Goal: Task Accomplishment & Management: Manage account settings

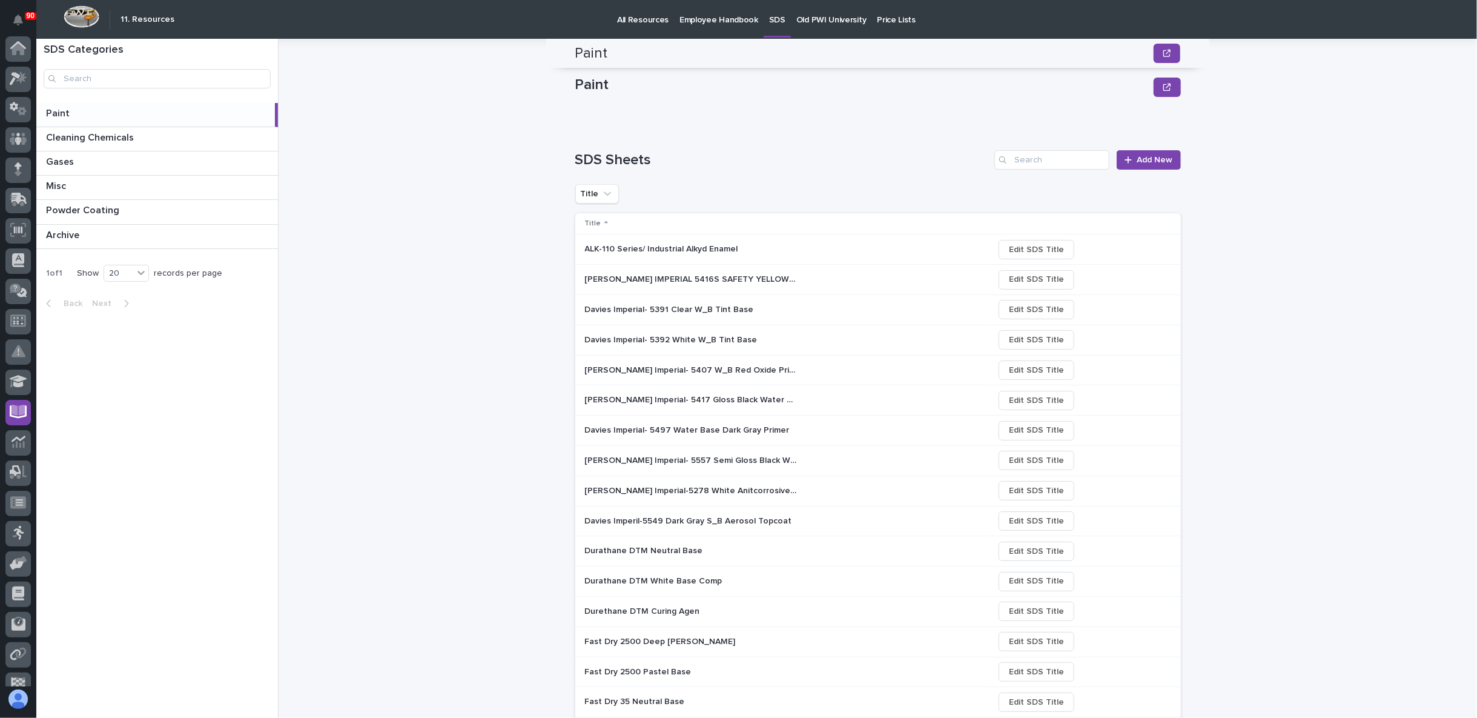
scroll to position [193, 0]
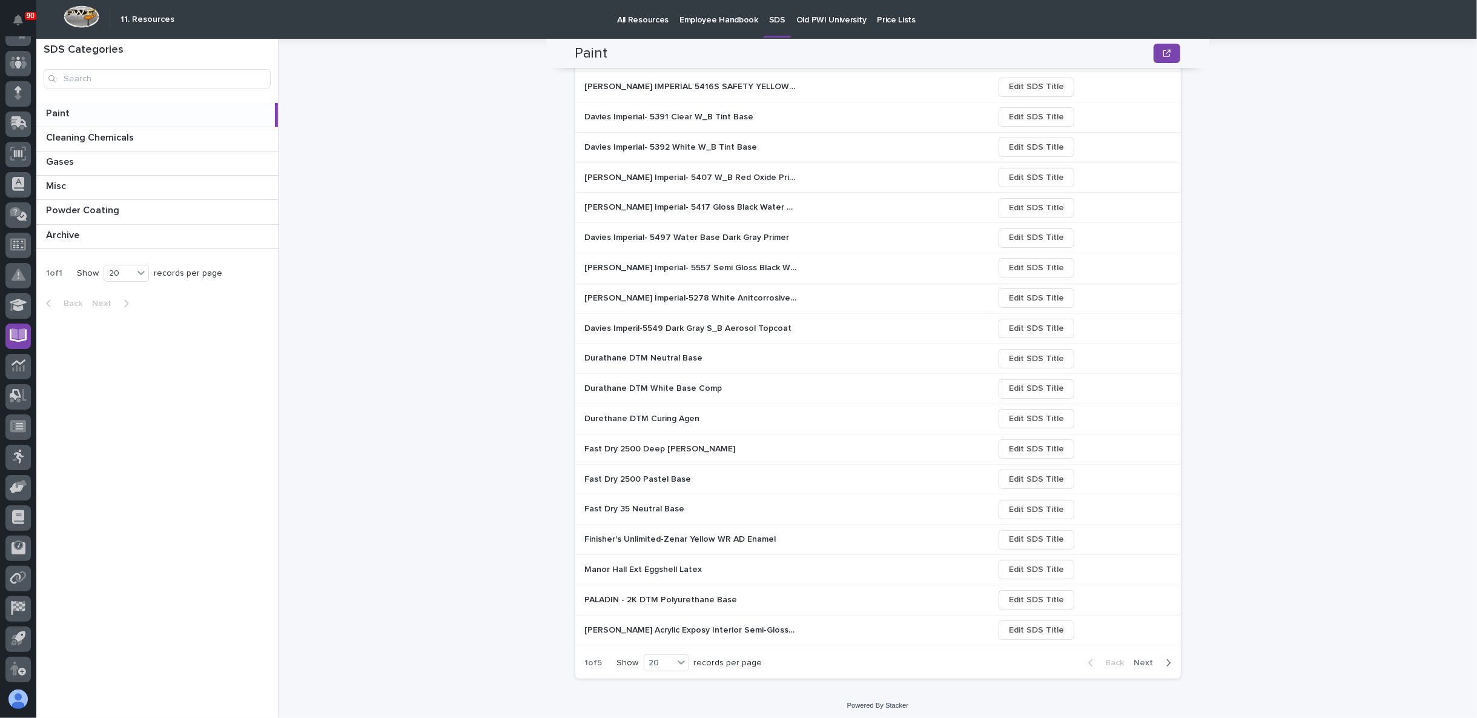
click at [616, 538] on p "Finisher's Unlimited-Zenar Yellow WR AD Enamel" at bounding box center [682, 538] width 194 height 13
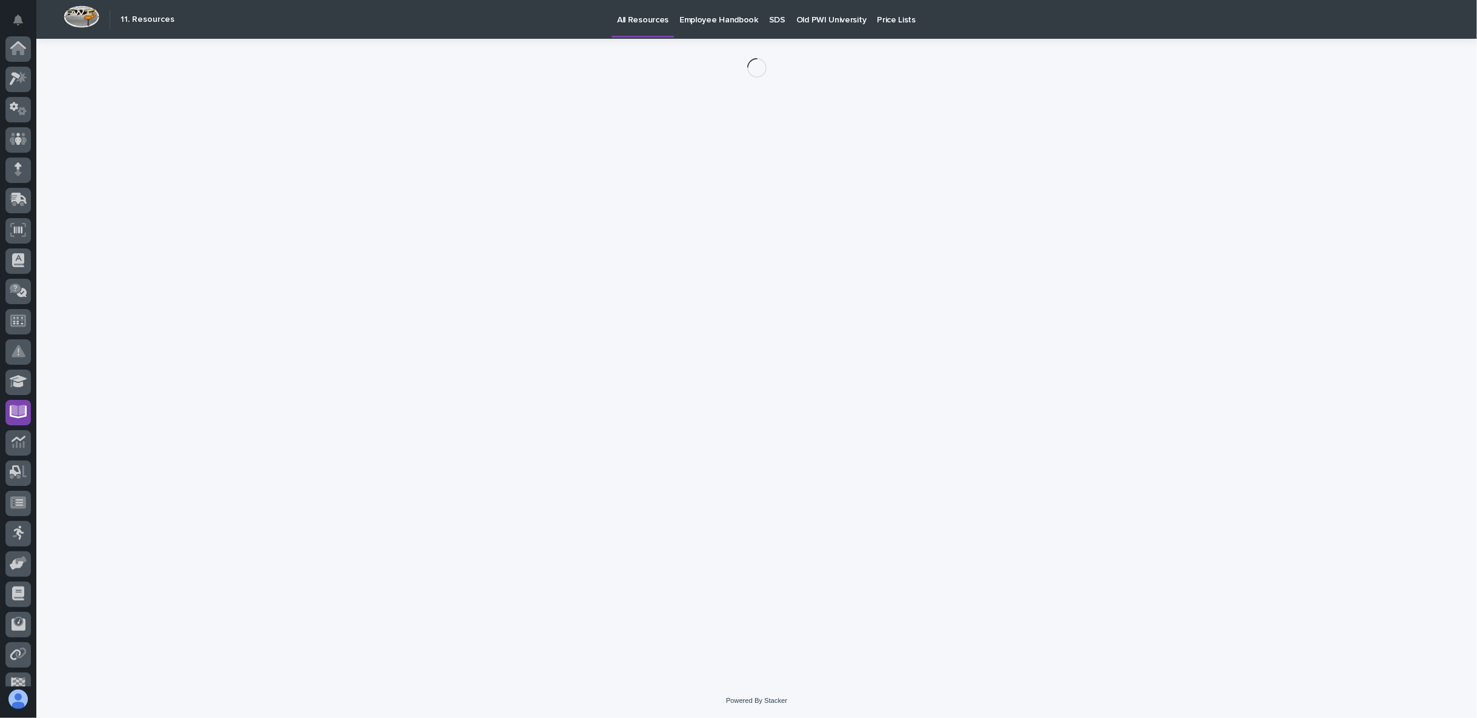
scroll to position [76, 0]
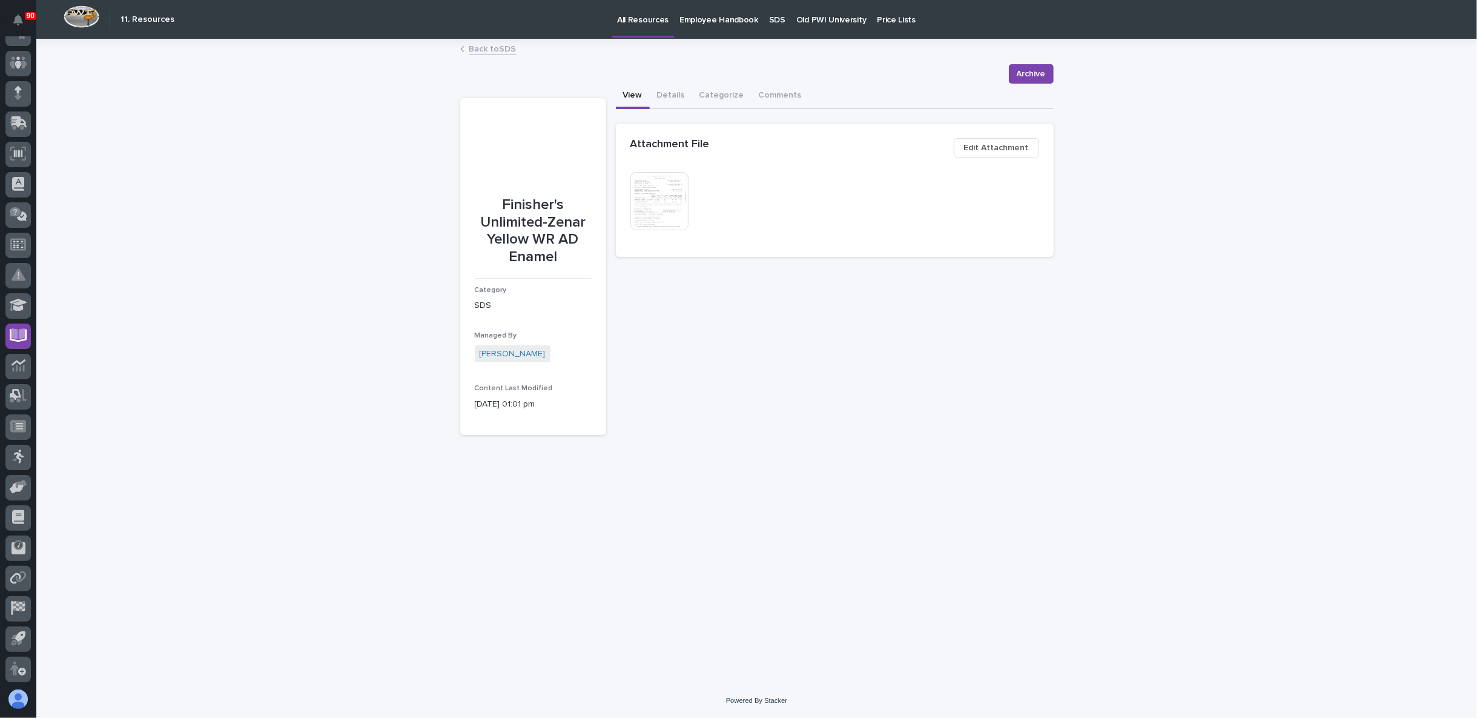
click at [672, 195] on img at bounding box center [660, 201] width 58 height 58
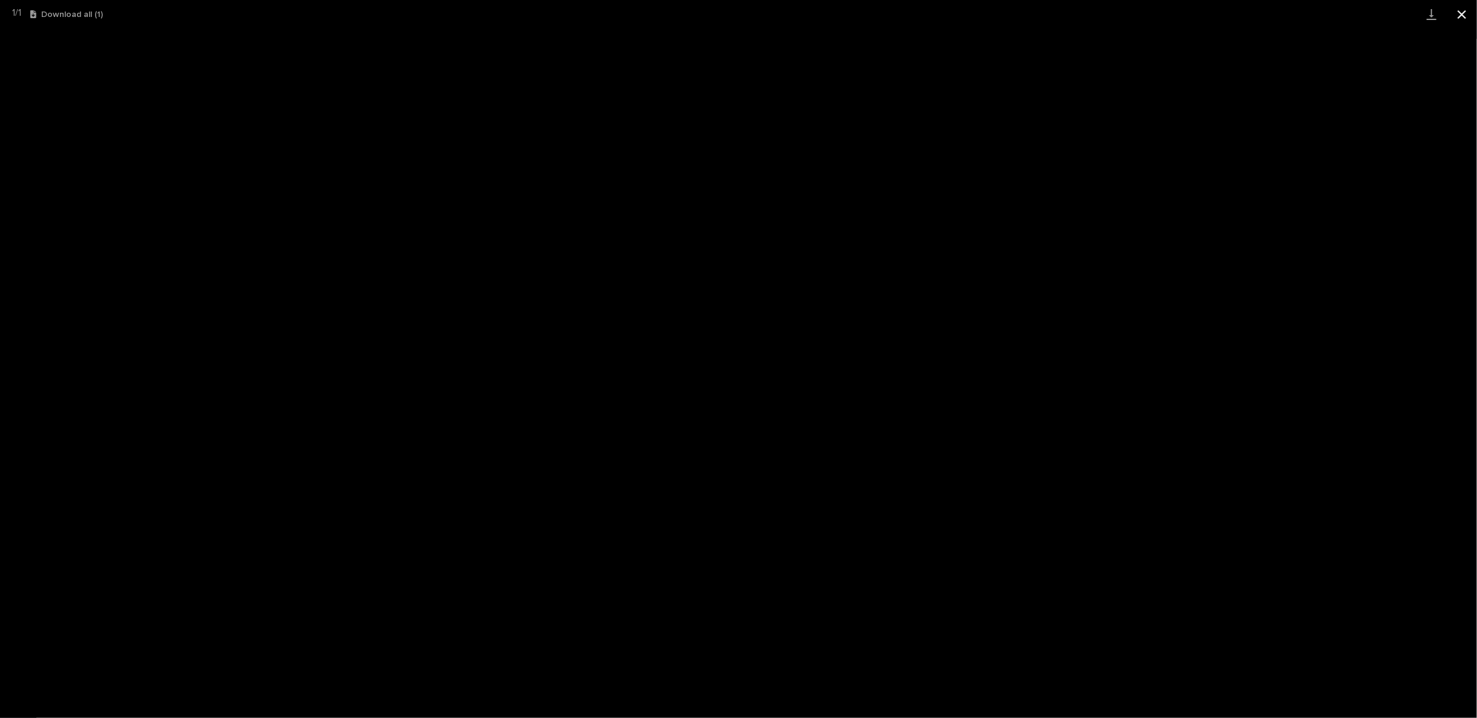
click at [1465, 10] on button "Close gallery" at bounding box center [1462, 14] width 30 height 28
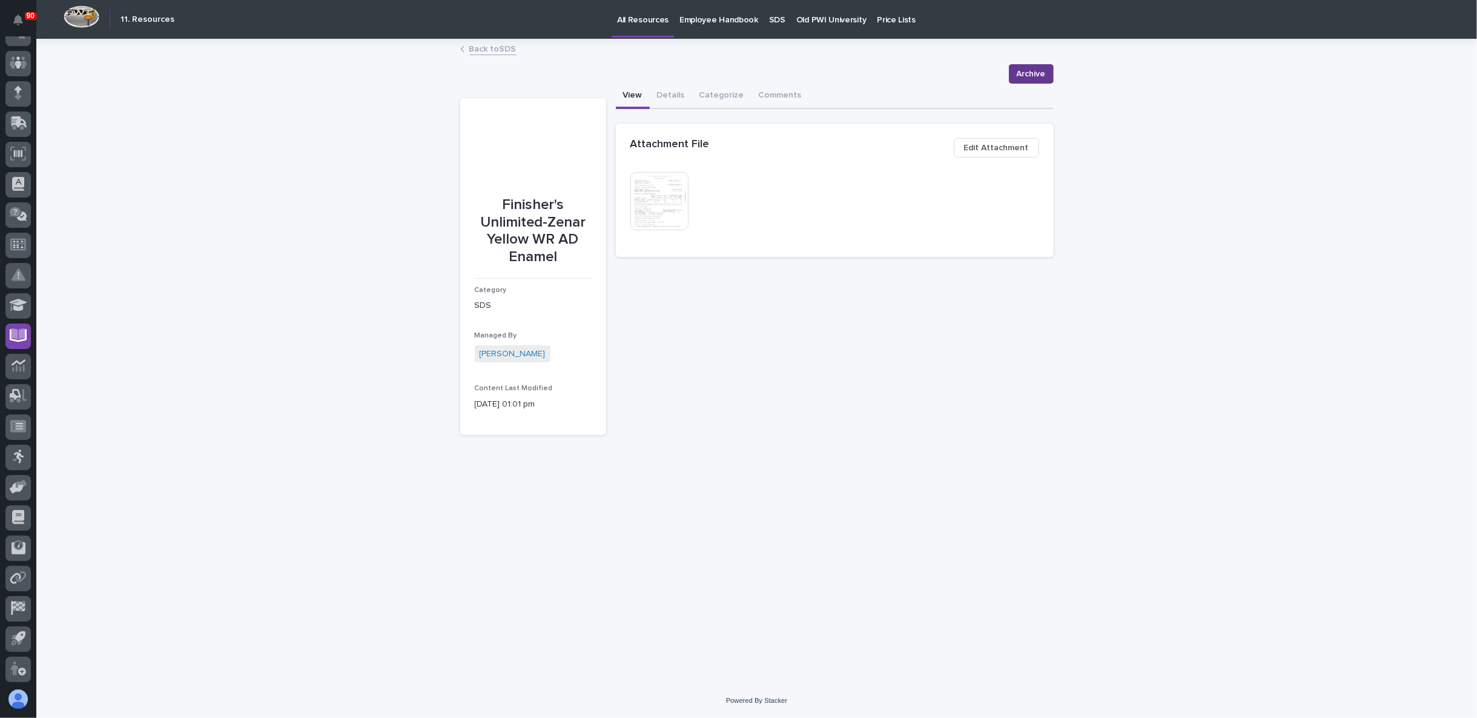
click at [1038, 72] on span "Archive" at bounding box center [1031, 74] width 29 height 15
click at [487, 48] on link "Back to SDS" at bounding box center [492, 48] width 47 height 14
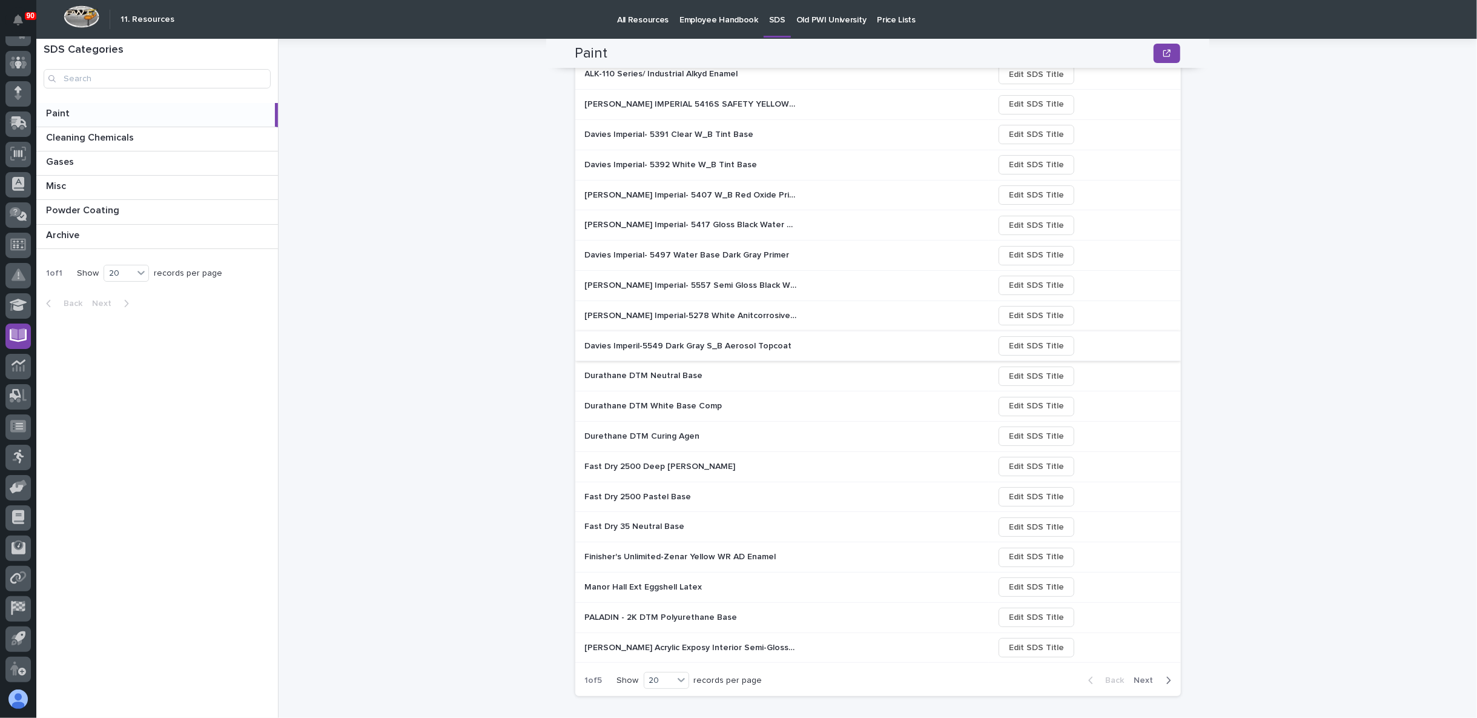
scroll to position [193, 0]
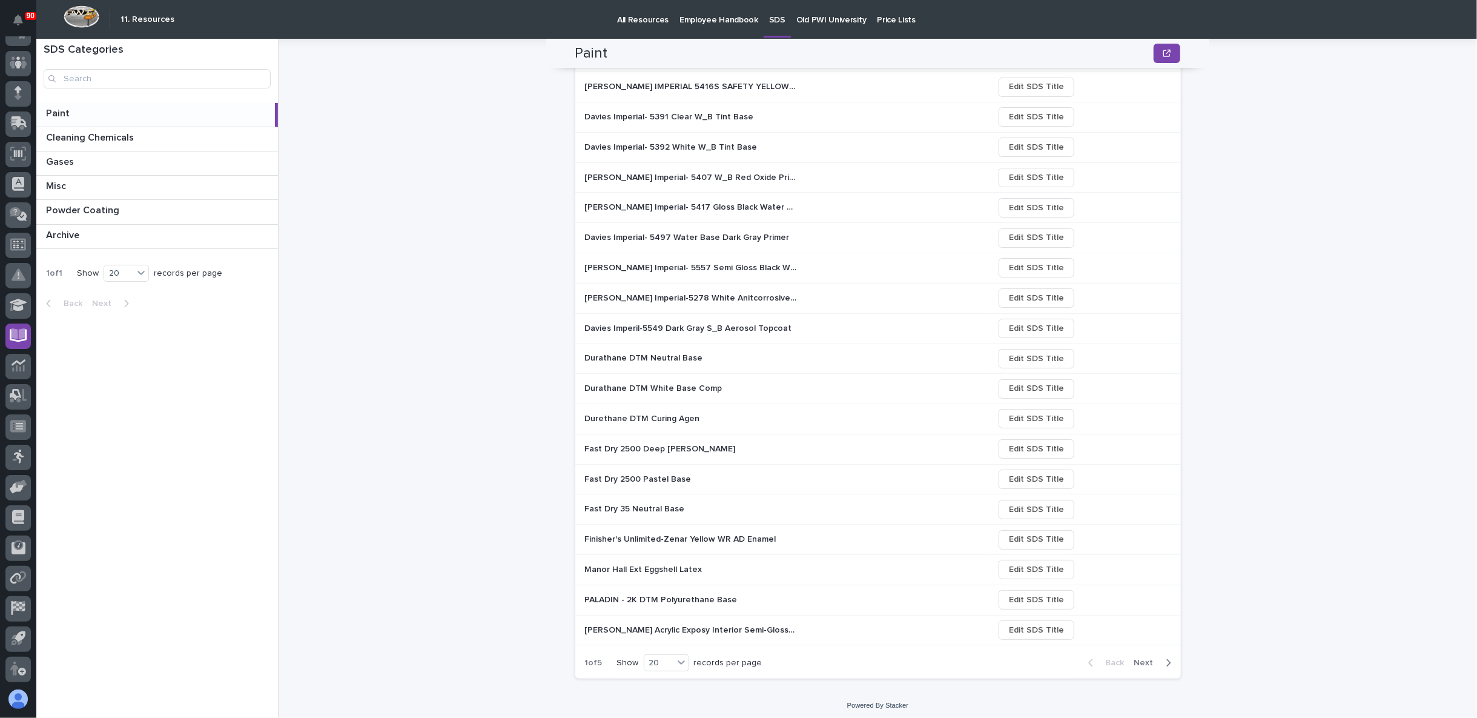
click at [643, 445] on p "Fast Dry 2500 Deep [PERSON_NAME]" at bounding box center [661, 448] width 153 height 13
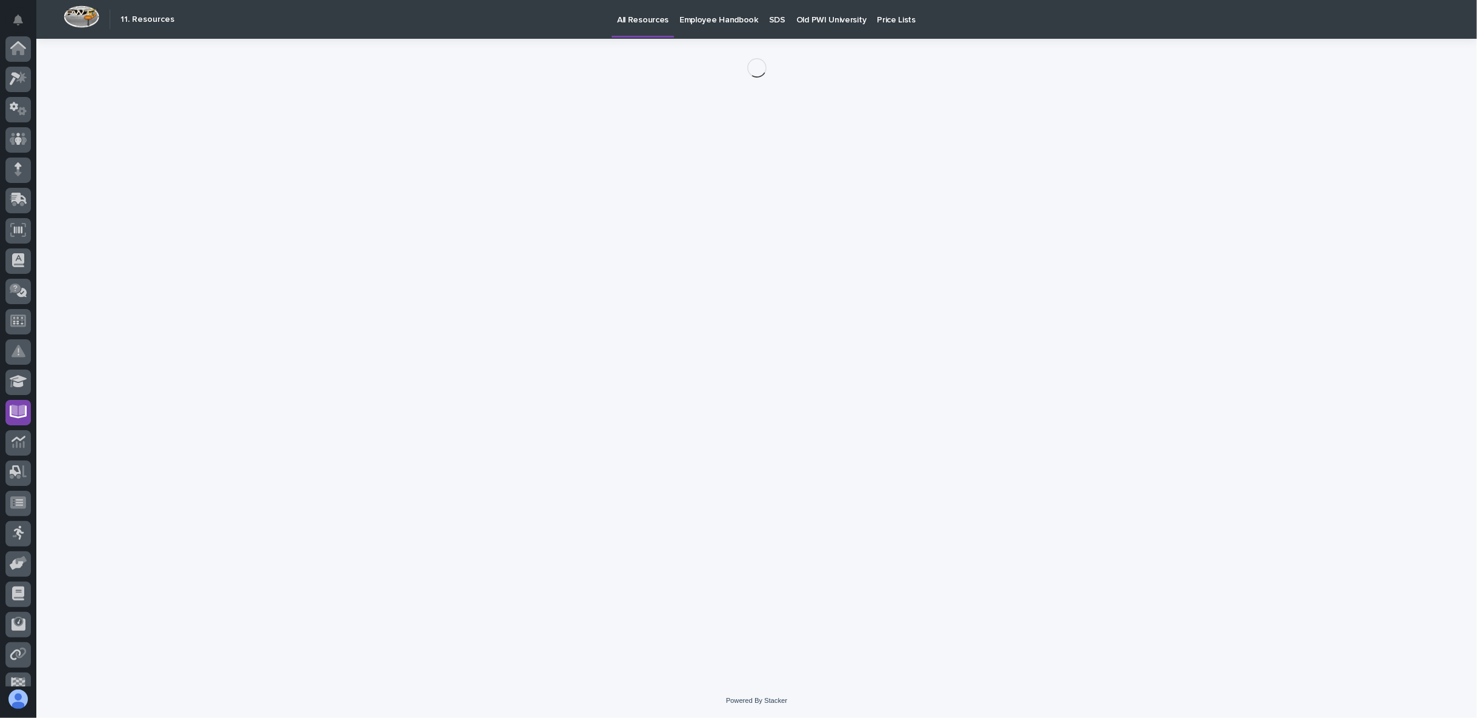
scroll to position [76, 0]
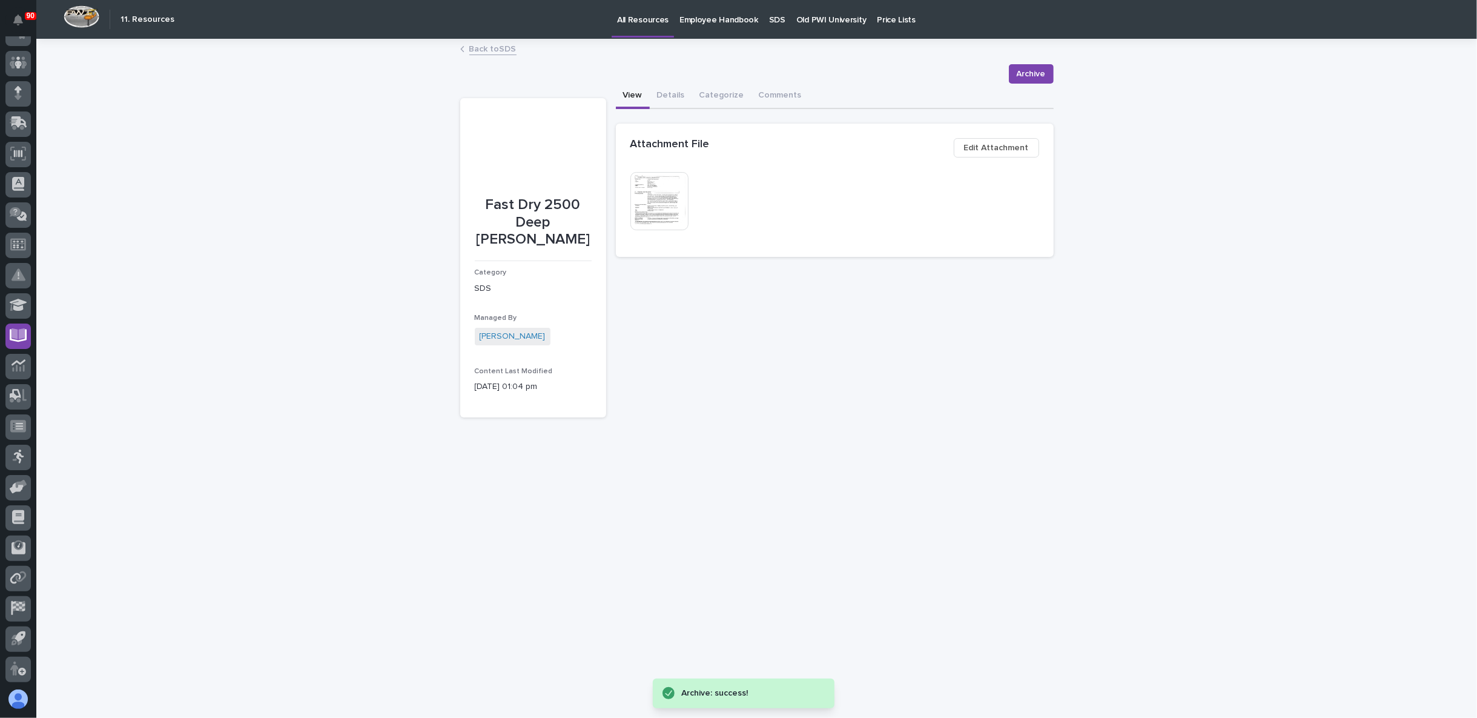
click at [664, 188] on img at bounding box center [660, 201] width 58 height 58
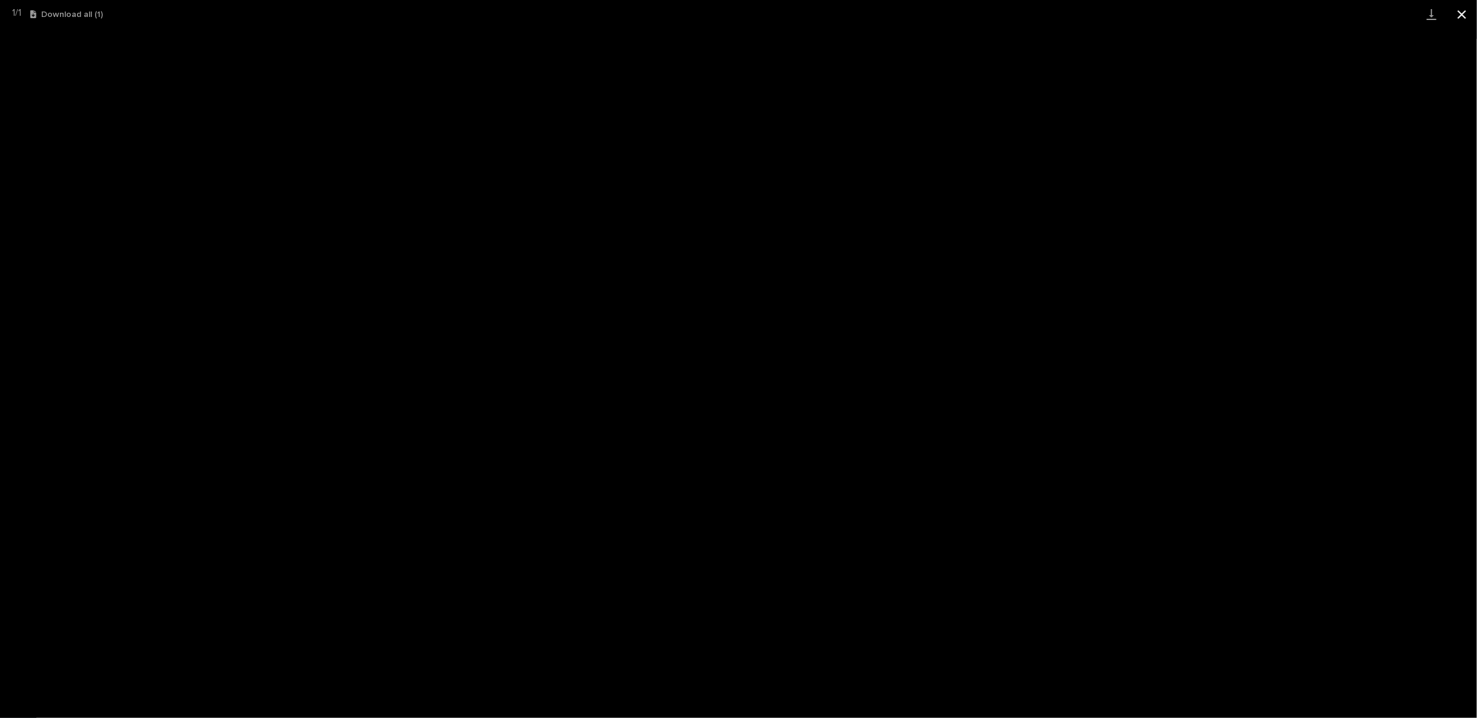
drag, startPoint x: 1466, startPoint y: 14, endPoint x: 1448, endPoint y: 23, distance: 19.8
click at [1466, 13] on button "Close gallery" at bounding box center [1462, 14] width 30 height 28
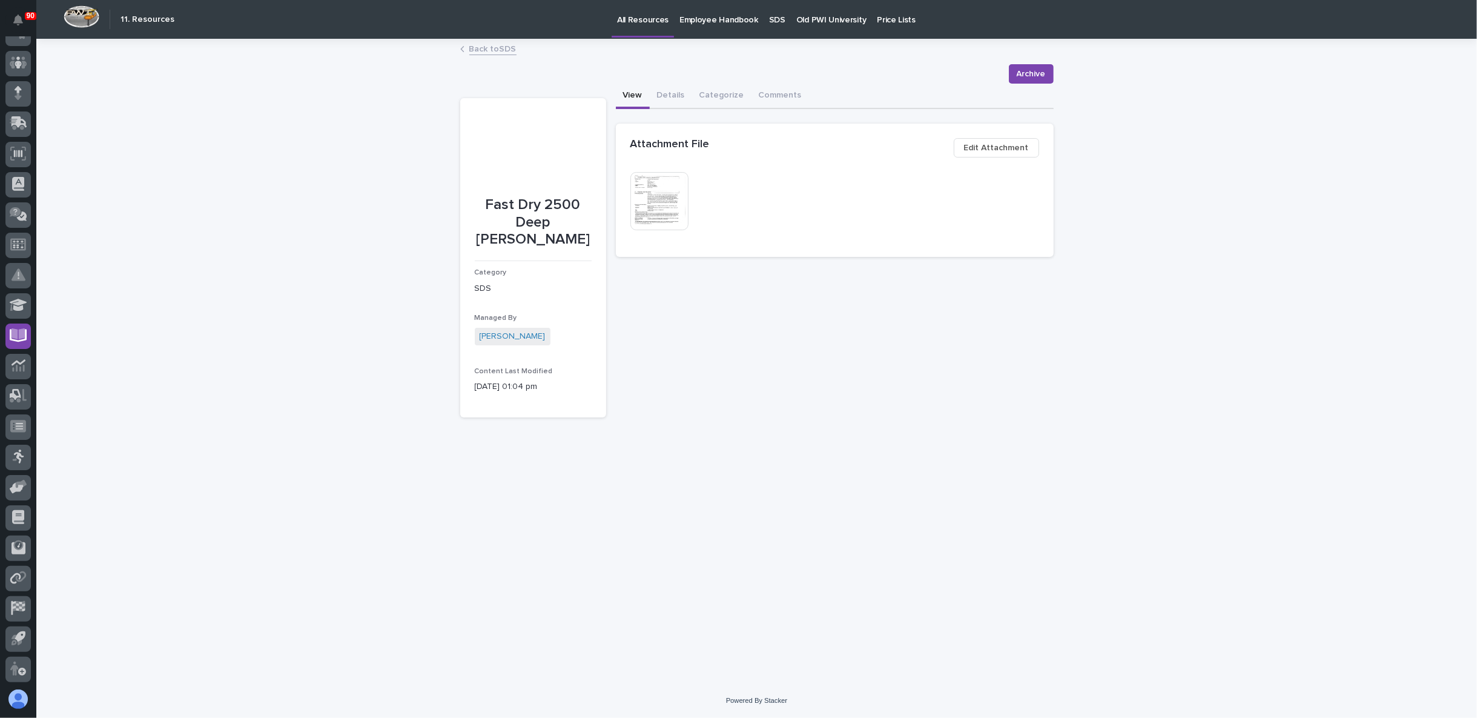
click at [486, 53] on link "Back to SDS" at bounding box center [492, 48] width 47 height 14
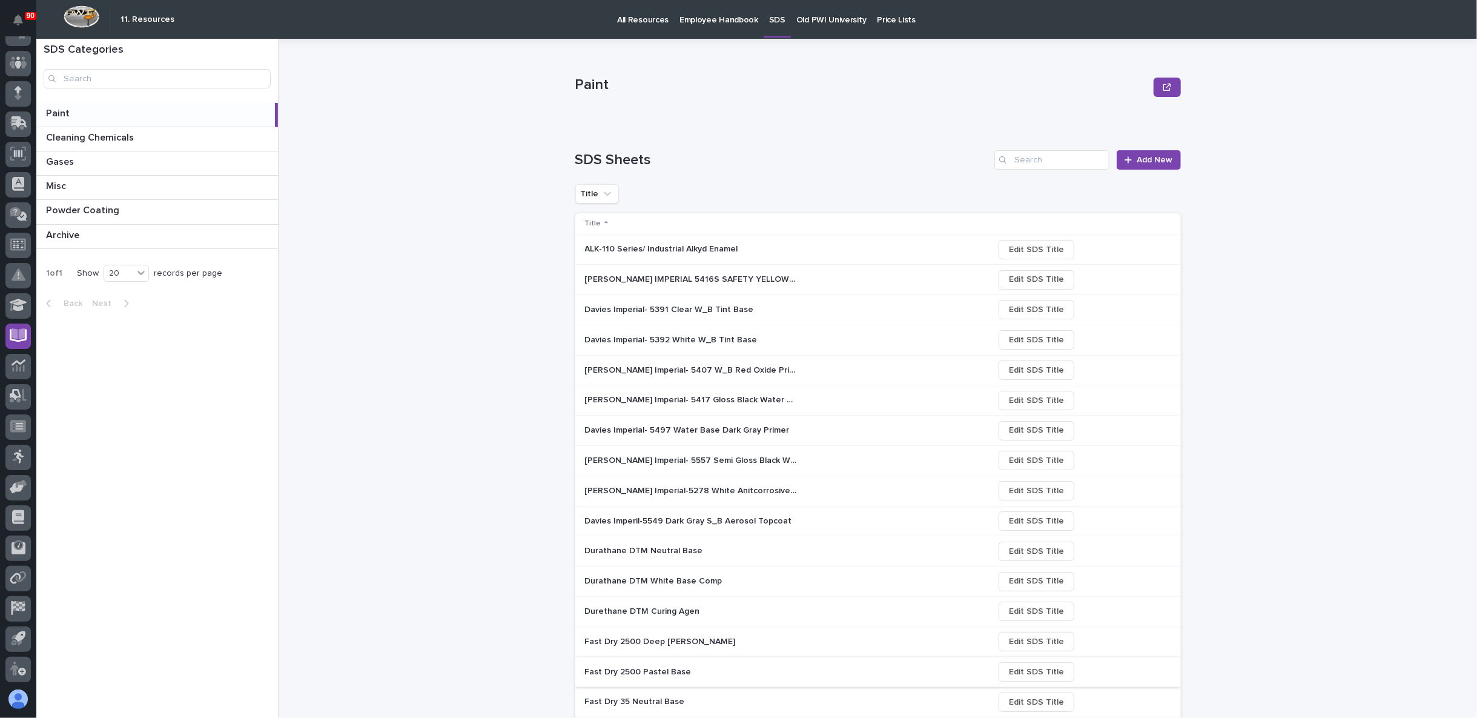
scroll to position [193, 0]
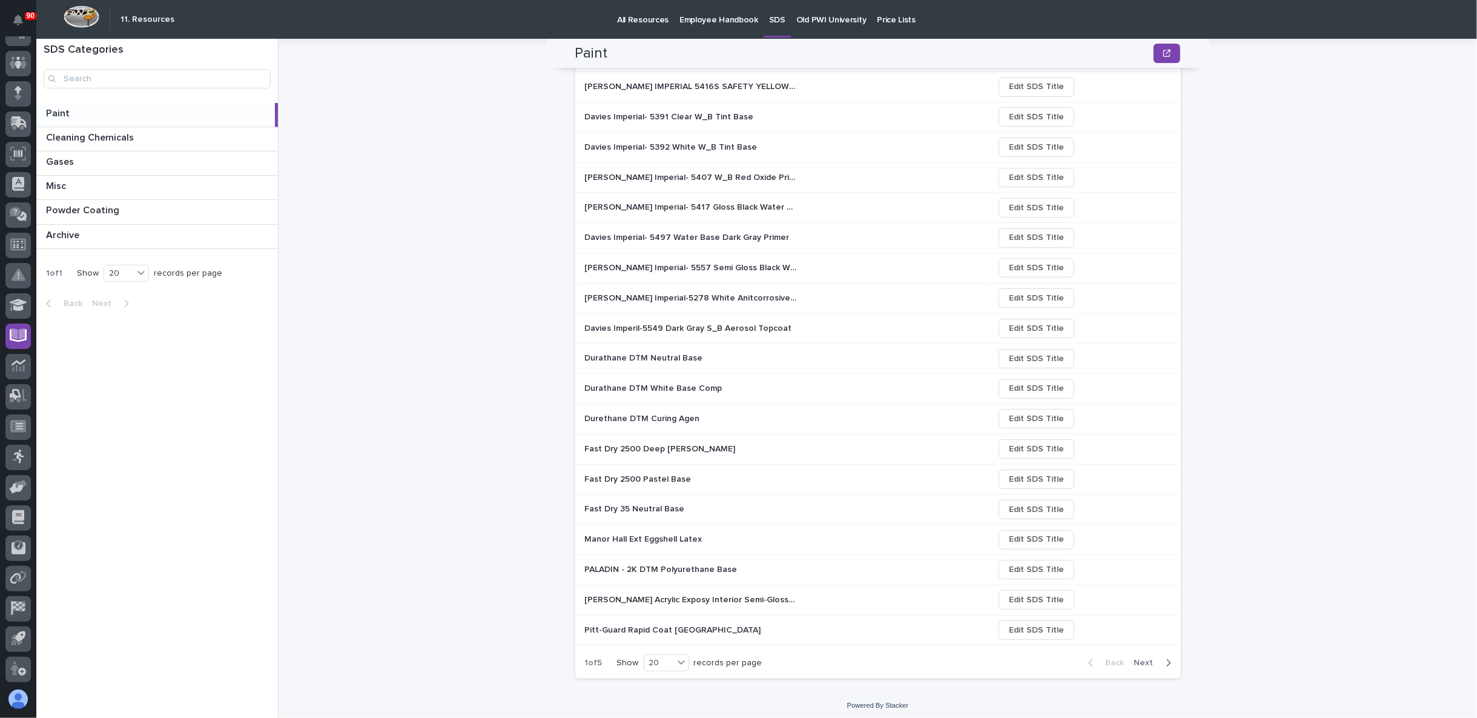
click at [1138, 657] on span "Next" at bounding box center [1148, 662] width 27 height 11
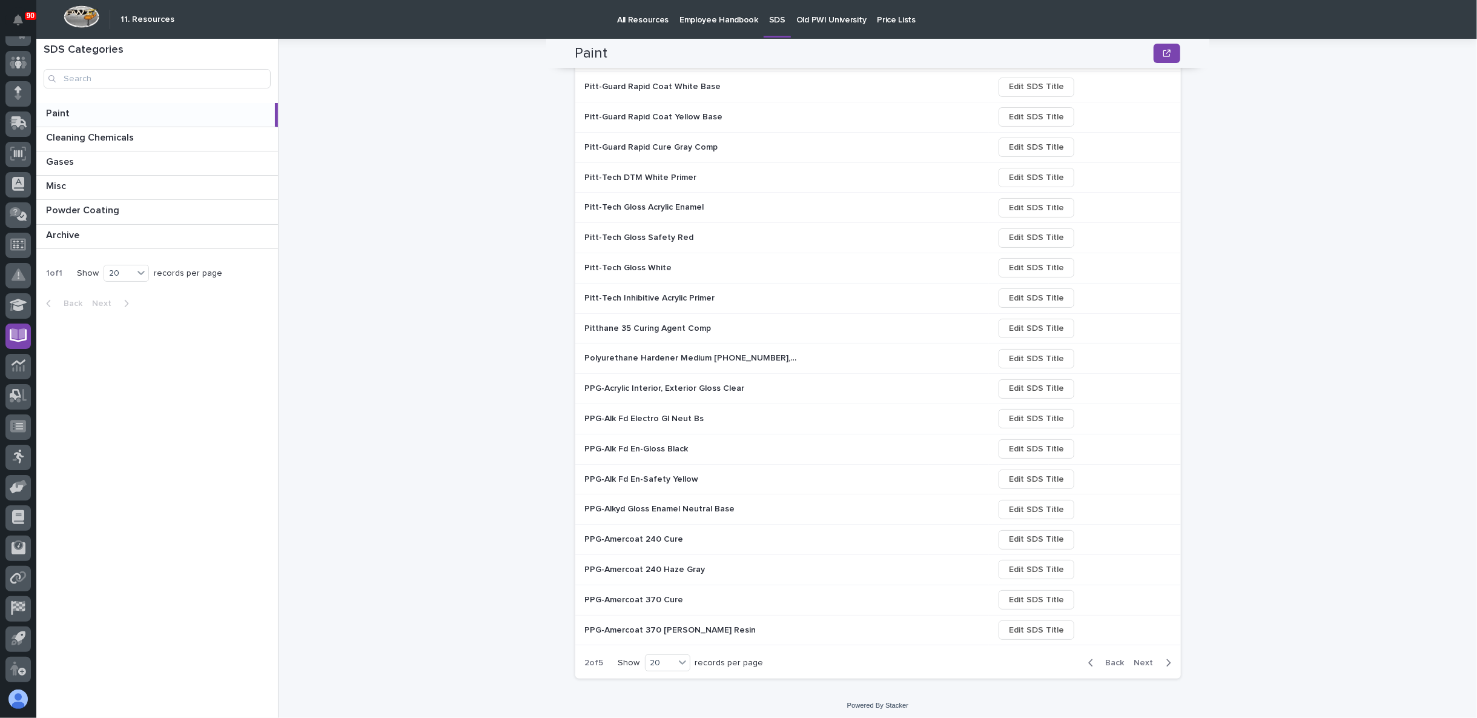
click at [1136, 657] on span "Next" at bounding box center [1148, 662] width 27 height 11
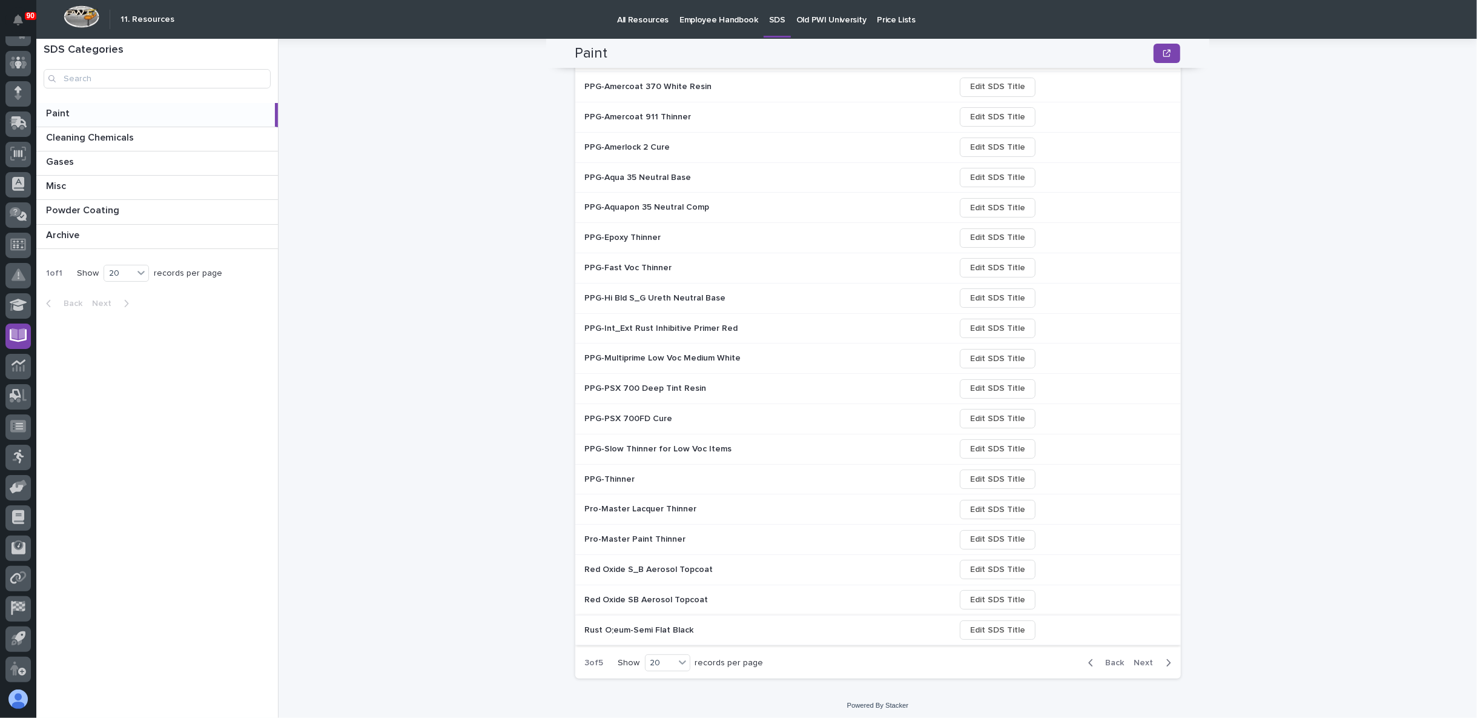
scroll to position [0, 0]
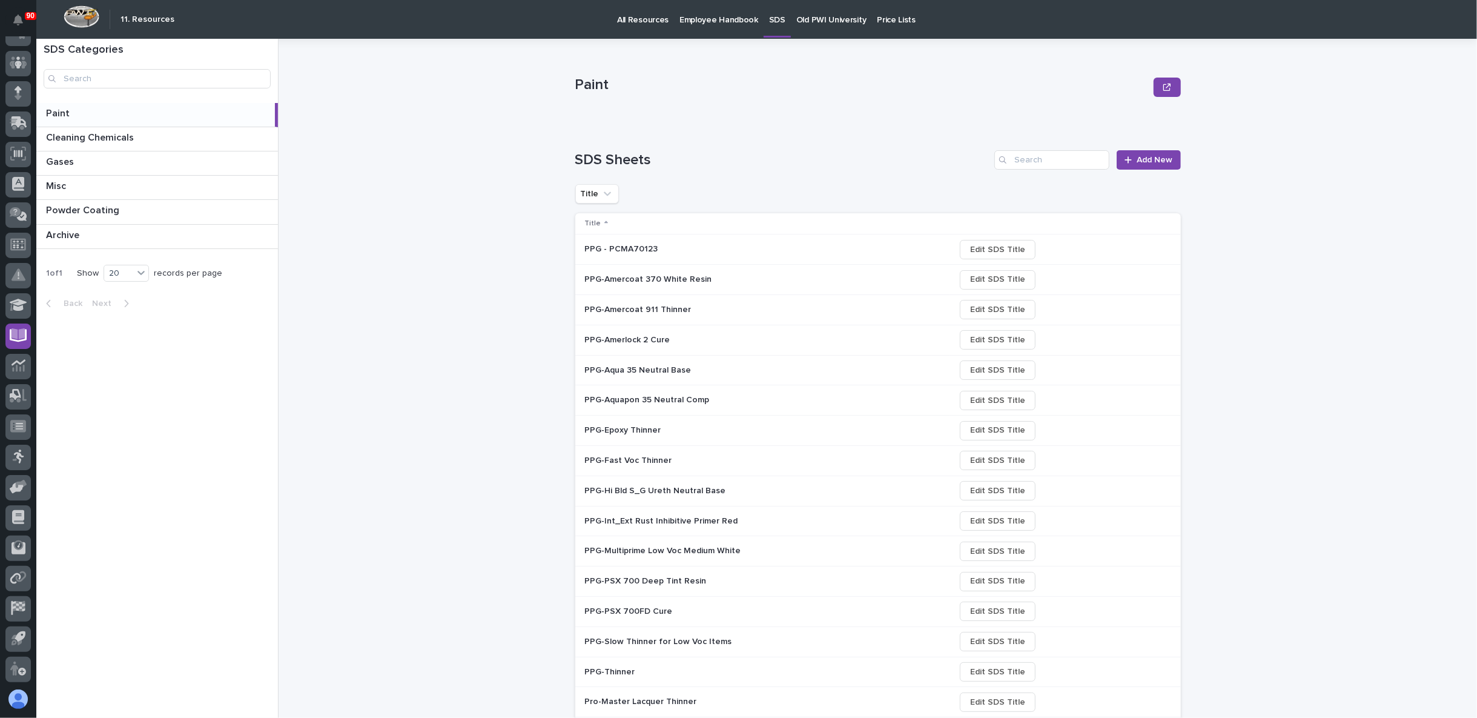
click at [626, 428] on p "PPG-Epoxy Thinner" at bounding box center [624, 429] width 79 height 13
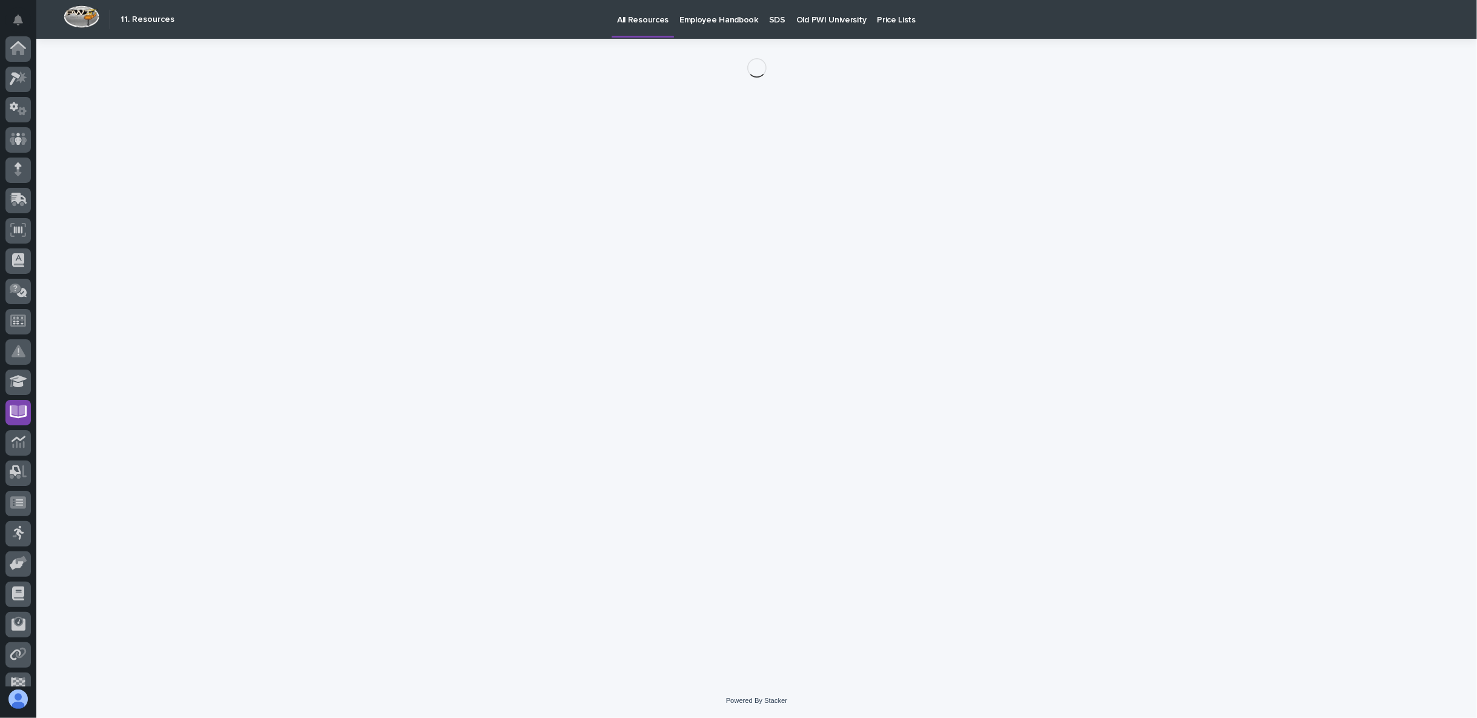
scroll to position [76, 0]
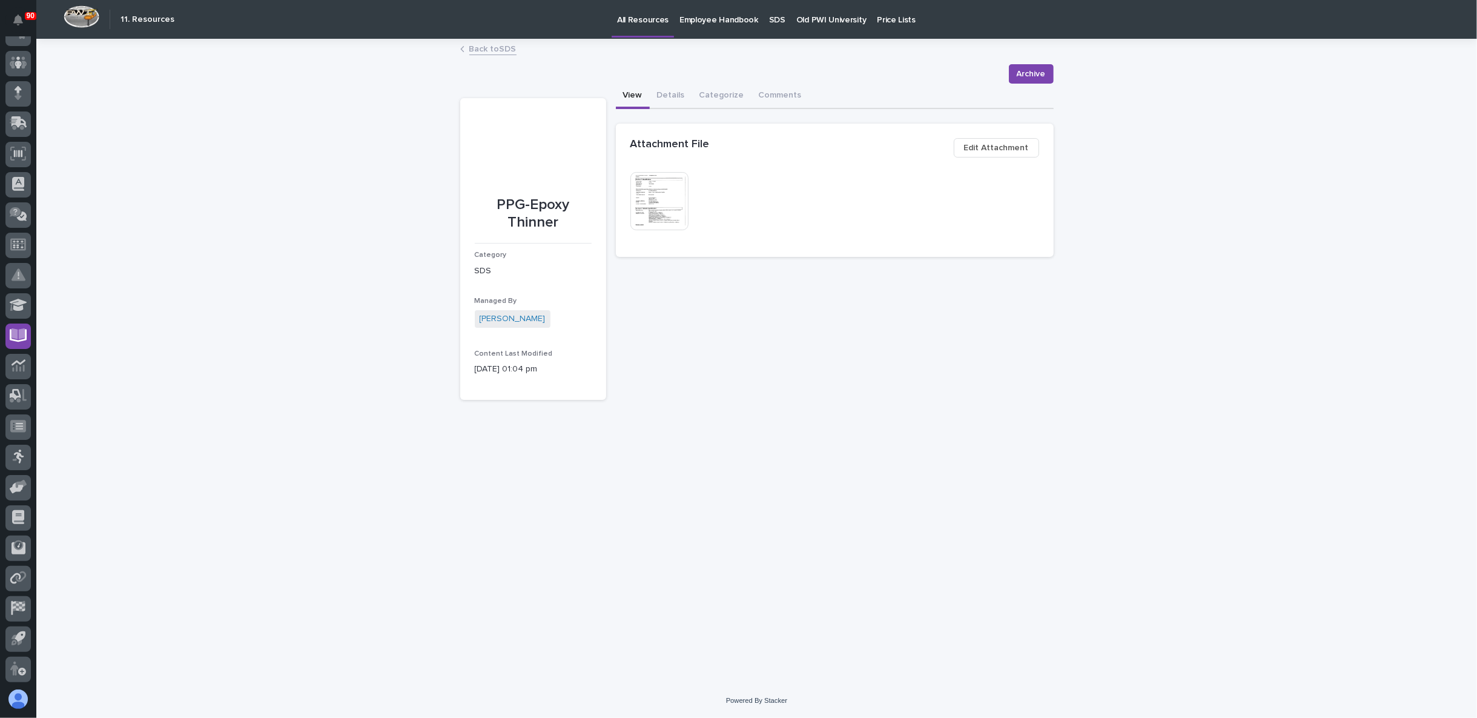
click at [666, 198] on img at bounding box center [660, 201] width 58 height 58
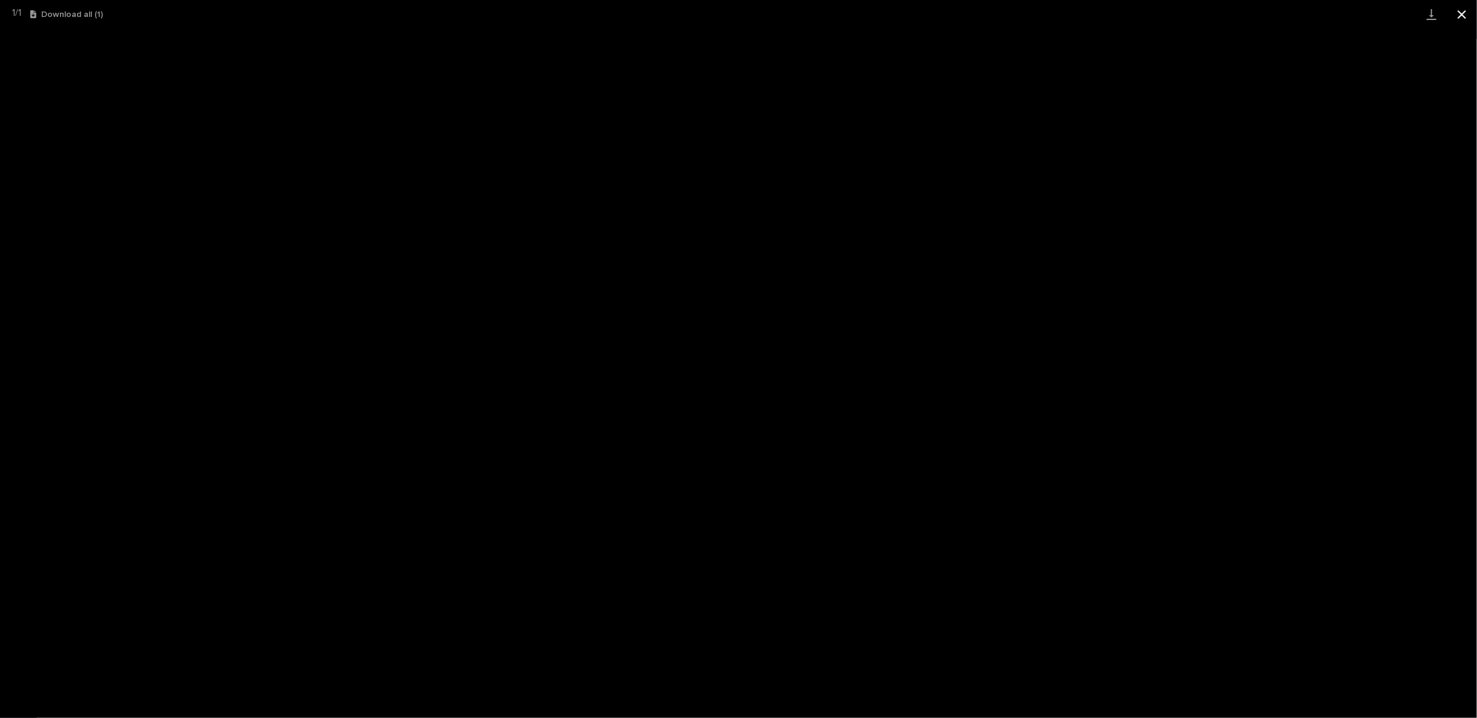
click at [1454, 13] on button "Close gallery" at bounding box center [1462, 14] width 30 height 28
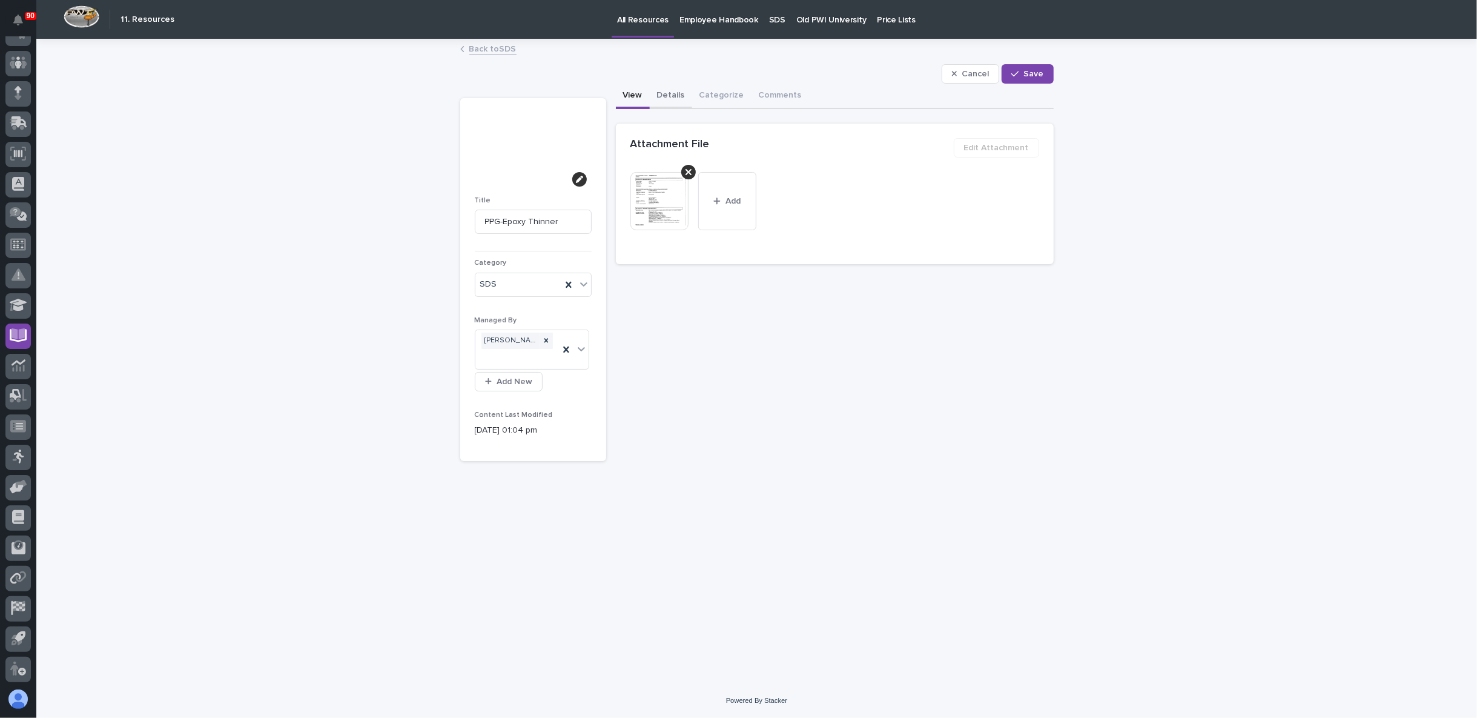
click at [681, 91] on button "Details" at bounding box center [671, 96] width 42 height 25
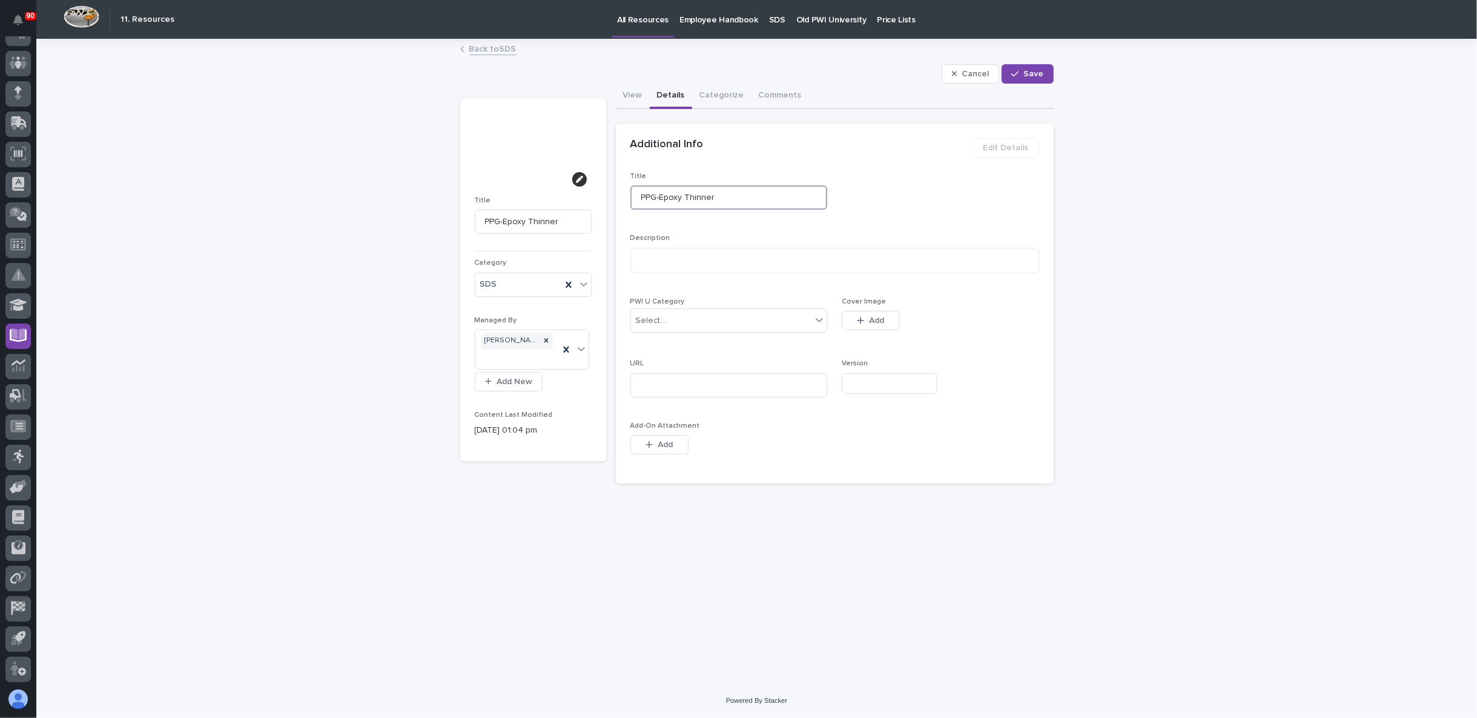
click at [716, 198] on input "PPG-Epoxy Thinner" at bounding box center [729, 197] width 197 height 24
type input "PPG-Epoxy Thinner"
type input "PPG-Epoxy Thinner 9"
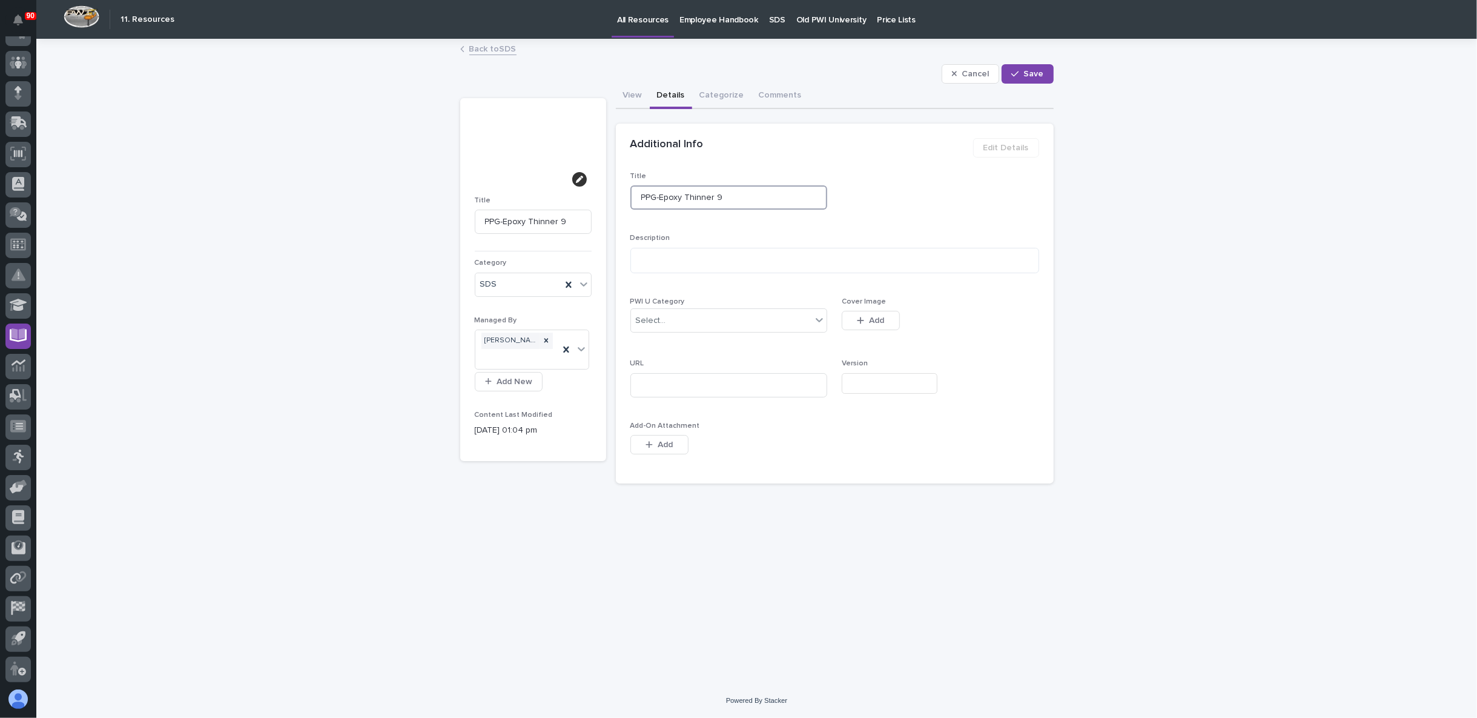
type input "PPG-Epoxy Thinner 97"
type input "PPG-Epoxy Thinner 97-"
type input "PPG-Epoxy Thinner 97-7"
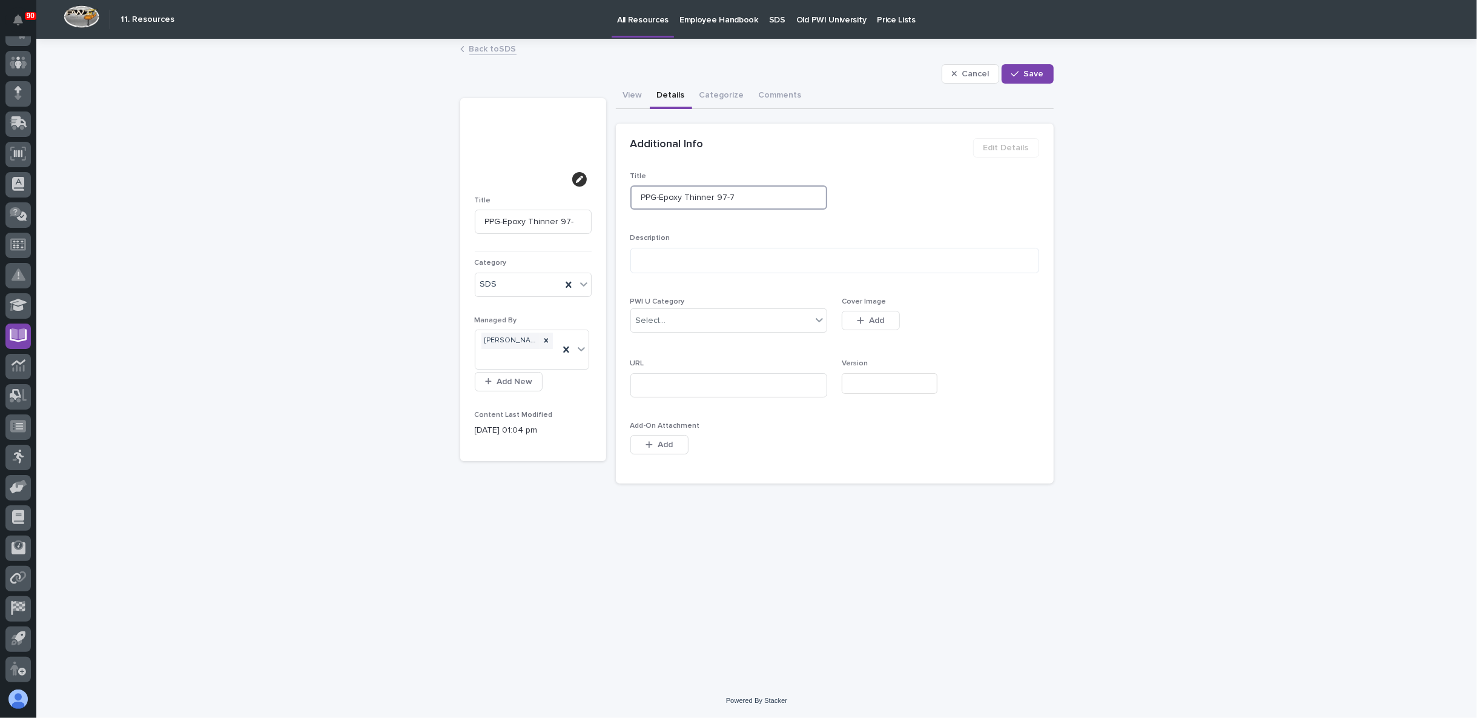
type input "PPG-Epoxy Thinner 97-7"
type input "PPG-Epoxy Thinner 97-72"
type input "PPG-Epoxy Thinner 97-725"
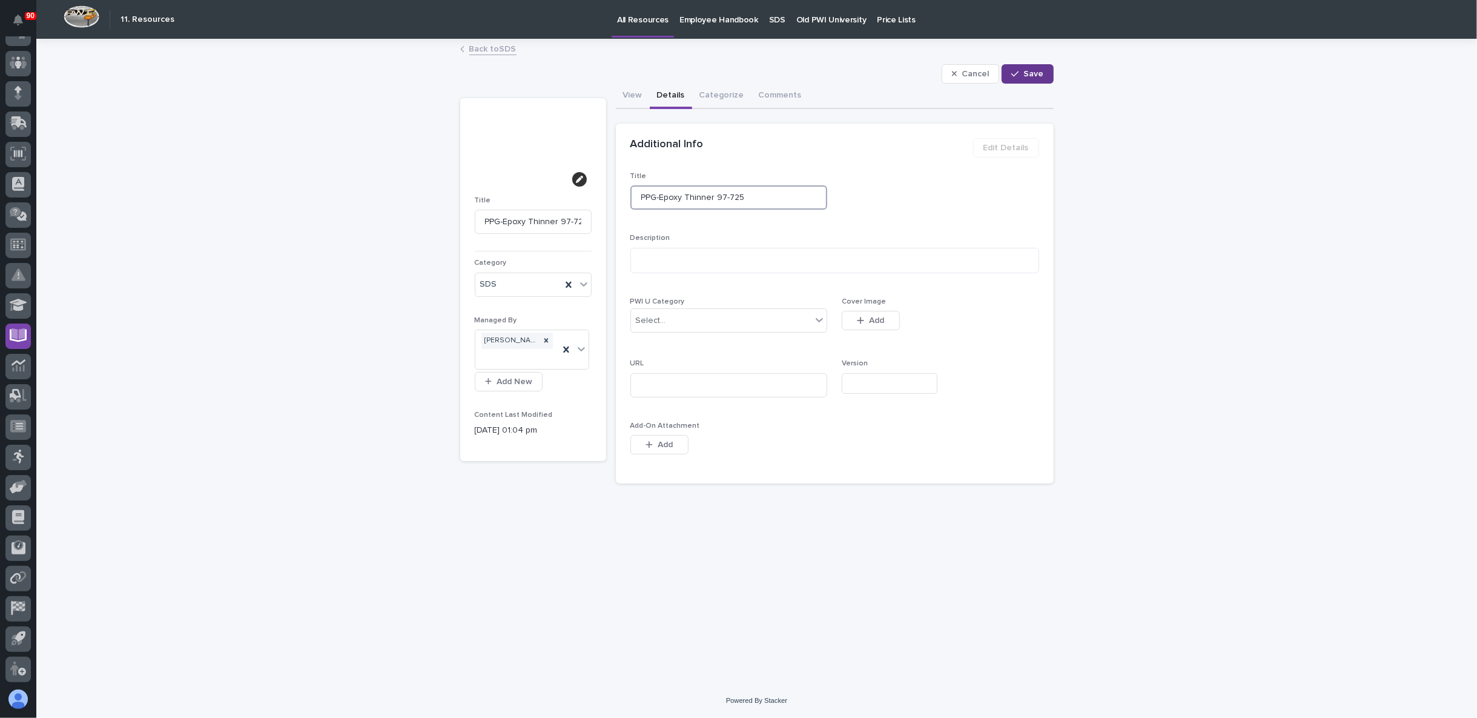
type input "PPG-Epoxy Thinner 97-725"
click at [1022, 72] on div "button" at bounding box center [1018, 74] width 12 height 8
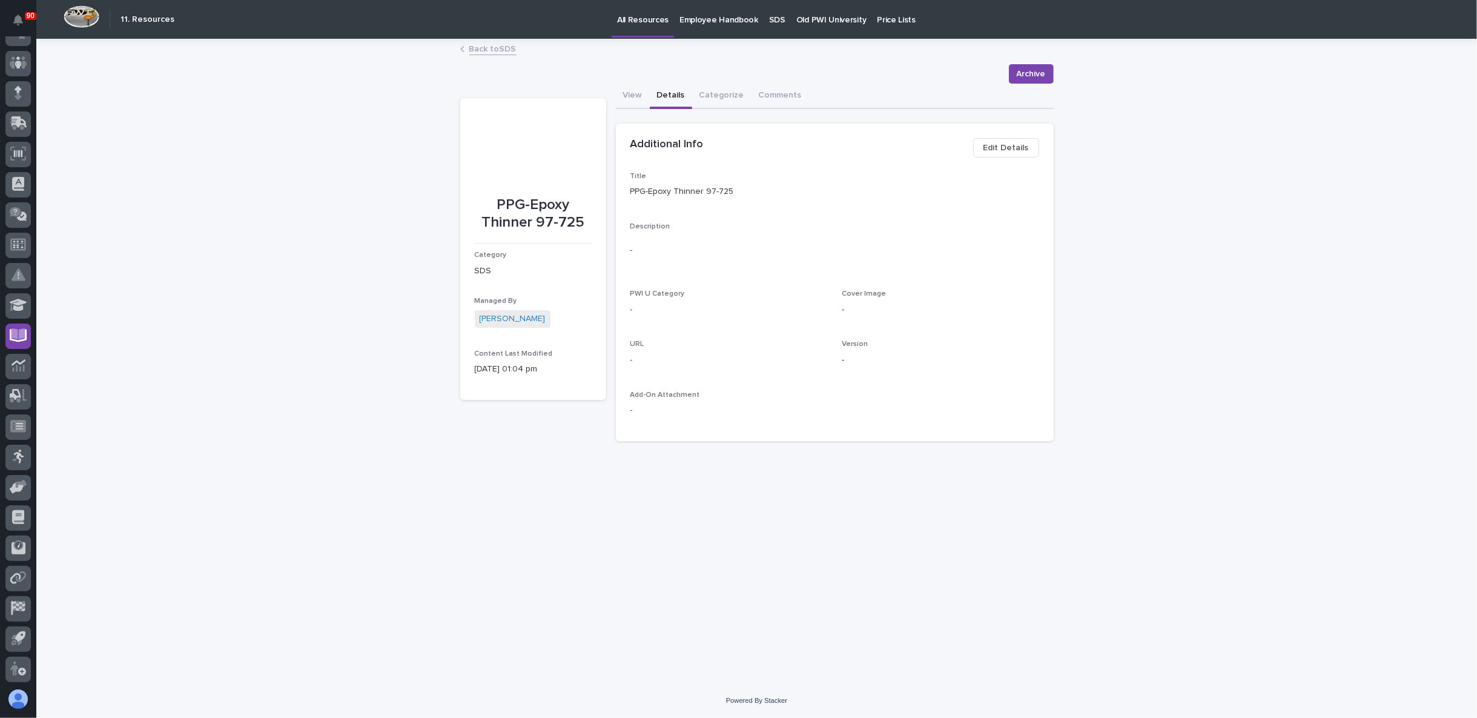
click at [483, 45] on link "Back to SDS" at bounding box center [492, 48] width 47 height 14
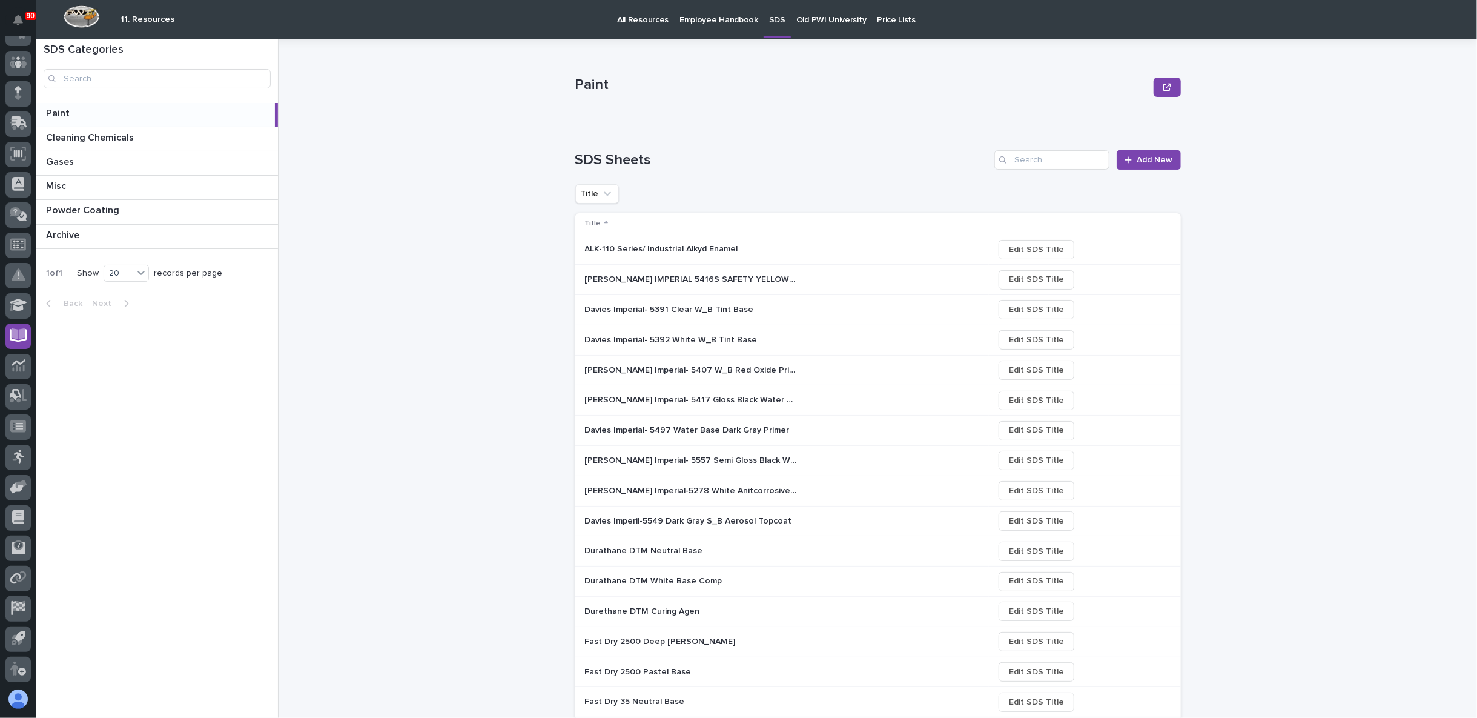
scroll to position [193, 0]
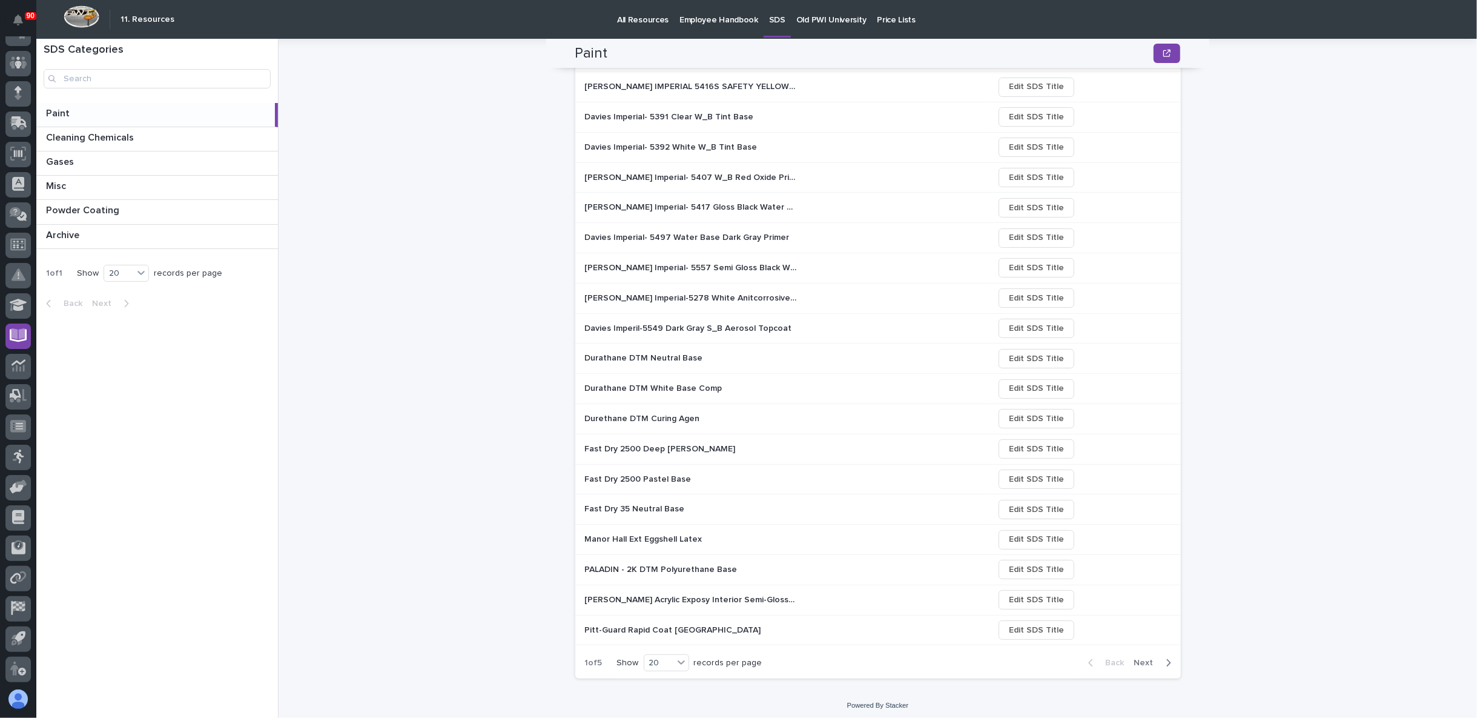
click at [1144, 658] on span "Next" at bounding box center [1148, 662] width 27 height 11
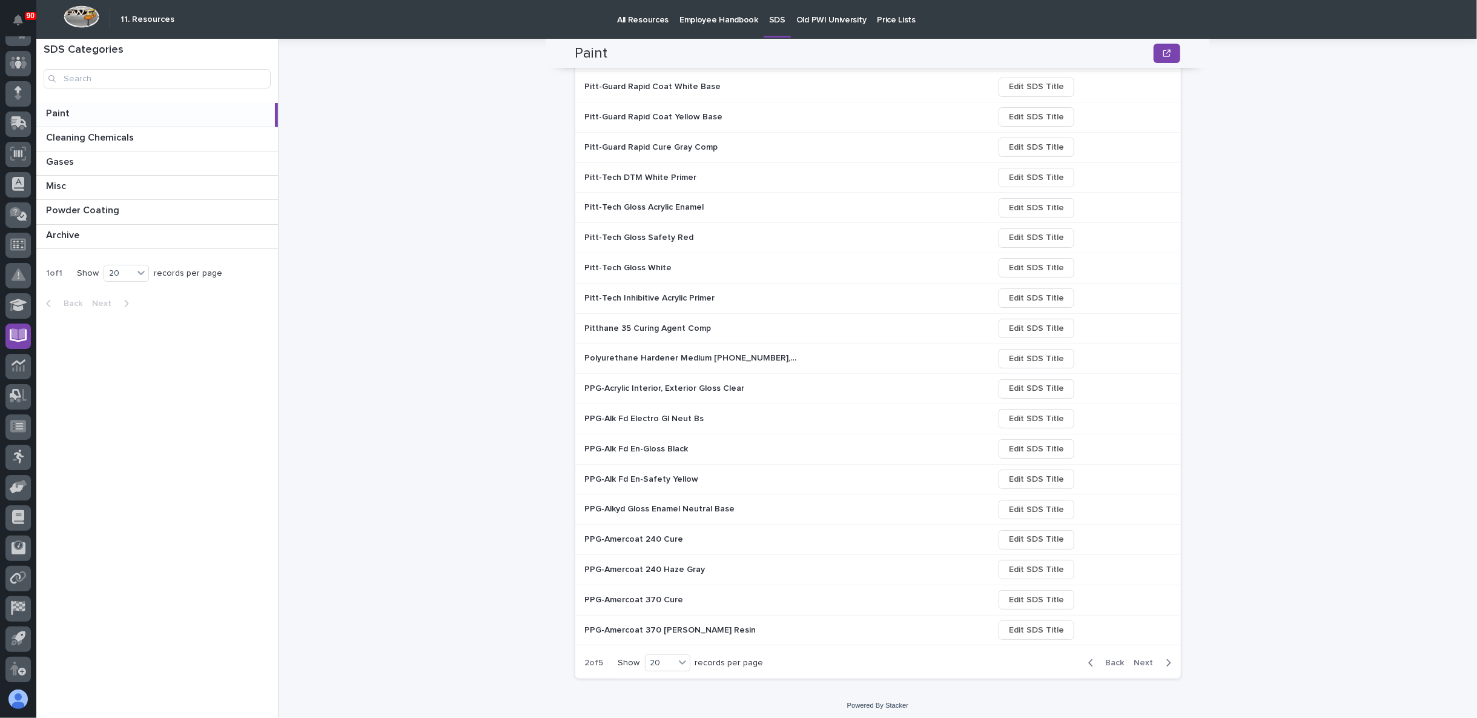
click at [1144, 658] on span "Next" at bounding box center [1148, 662] width 27 height 11
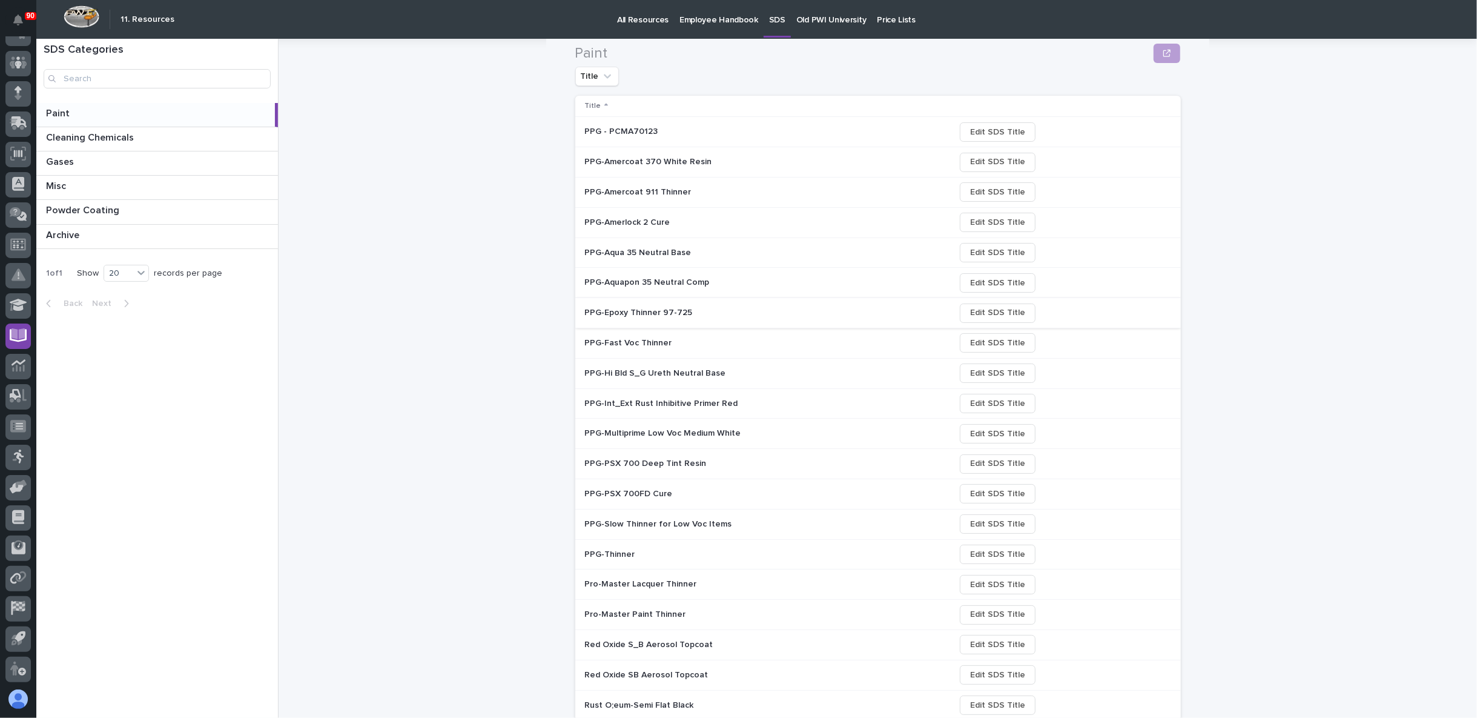
scroll to position [134, 0]
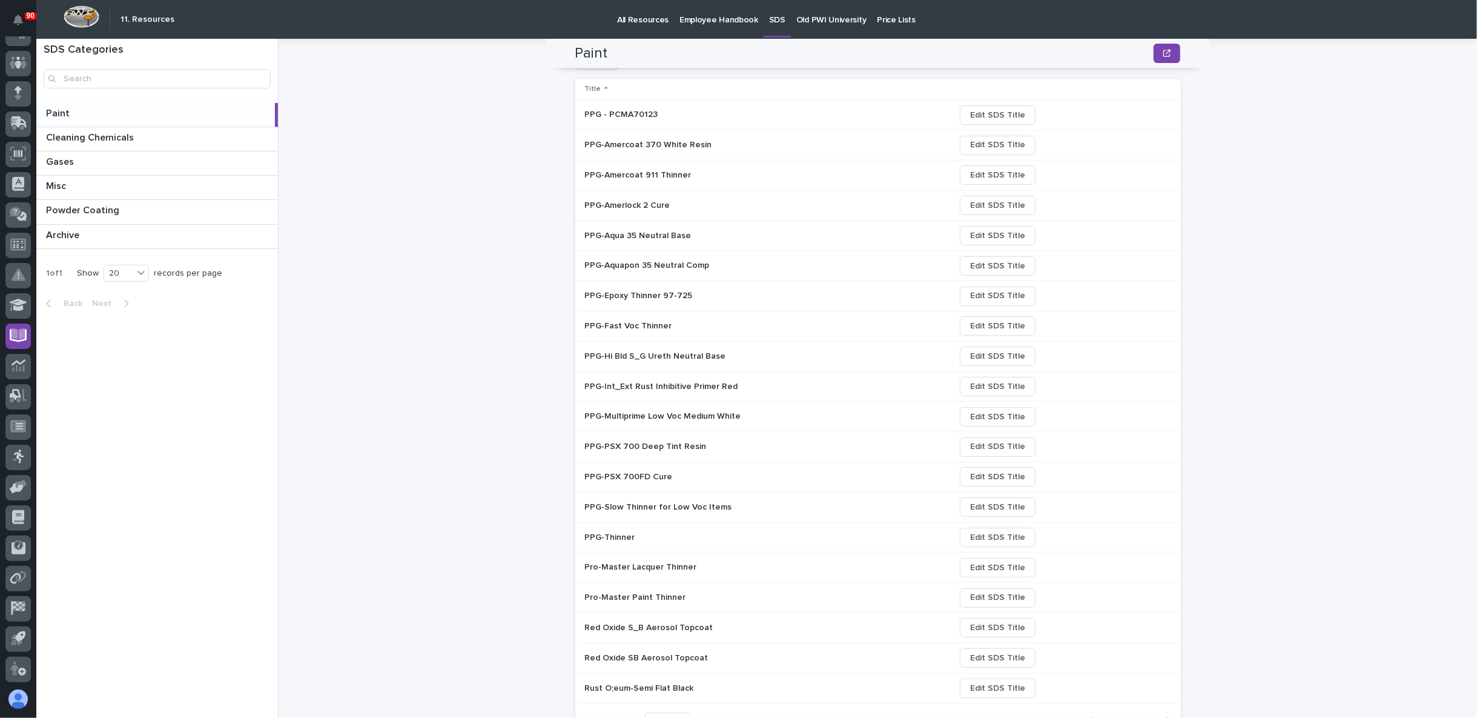
drag, startPoint x: 625, startPoint y: 318, endPoint x: 532, endPoint y: 325, distance: 93.0
click at [512, 327] on div "Paint Paint Sorry, there was an error saving your record. Please try again. Ple…" at bounding box center [885, 378] width 1184 height 679
drag, startPoint x: 607, startPoint y: 323, endPoint x: 545, endPoint y: 334, distance: 62.6
click at [545, 334] on div "Paint Paint Sorry, there was an error saving your record. Please try again. Ple…" at bounding box center [885, 378] width 1184 height 679
click at [618, 330] on div "PPG-Fast Voc Thinner PPG-Fast Voc Thinner" at bounding box center [765, 326] width 361 height 20
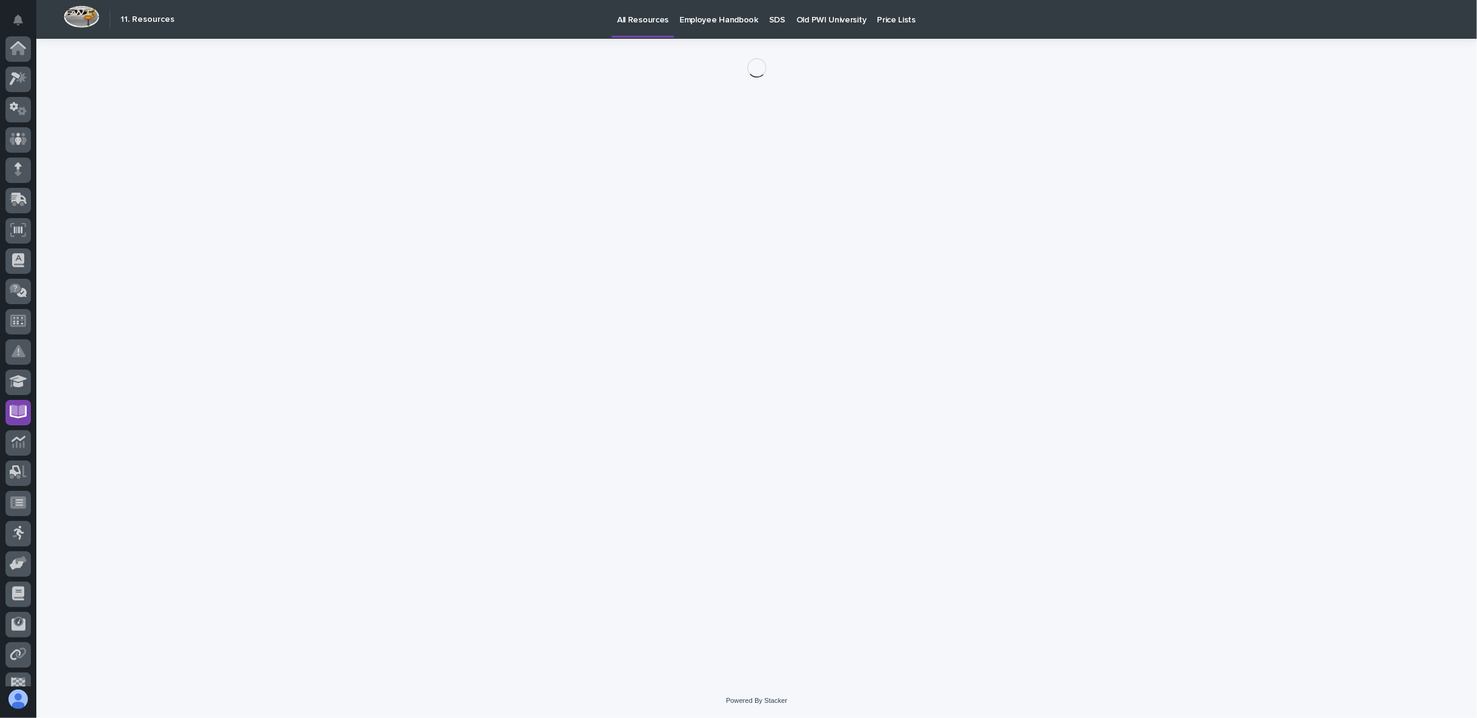
scroll to position [76, 0]
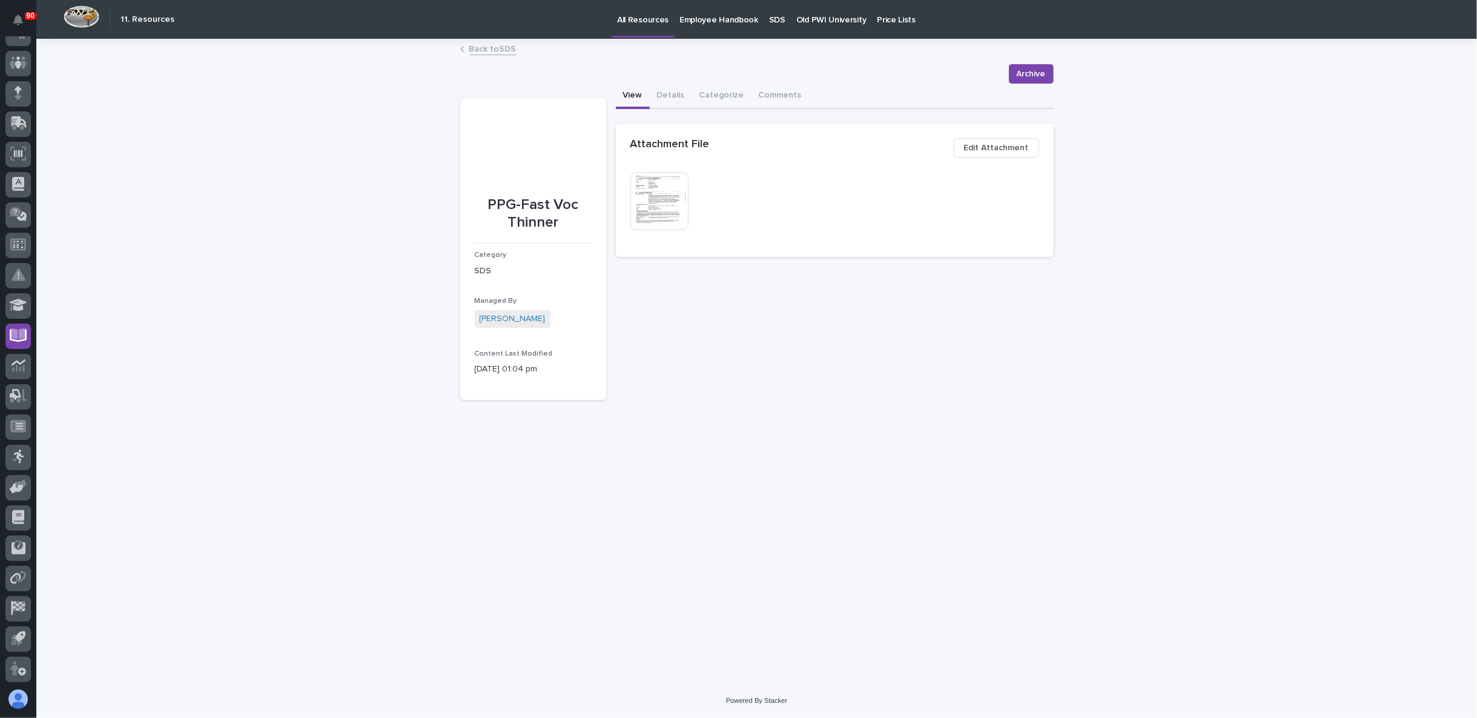
click at [666, 214] on img at bounding box center [660, 201] width 58 height 58
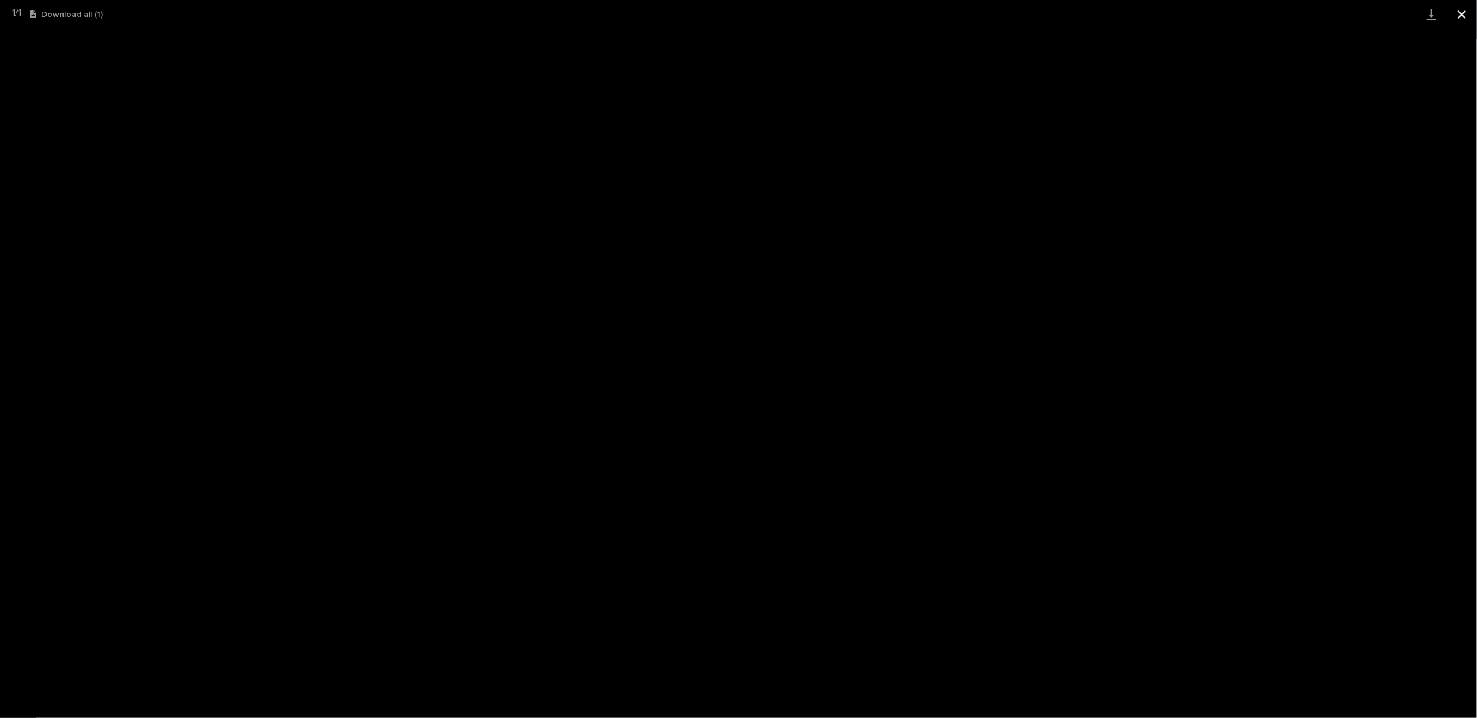
click at [1462, 10] on button "Close gallery" at bounding box center [1462, 14] width 30 height 28
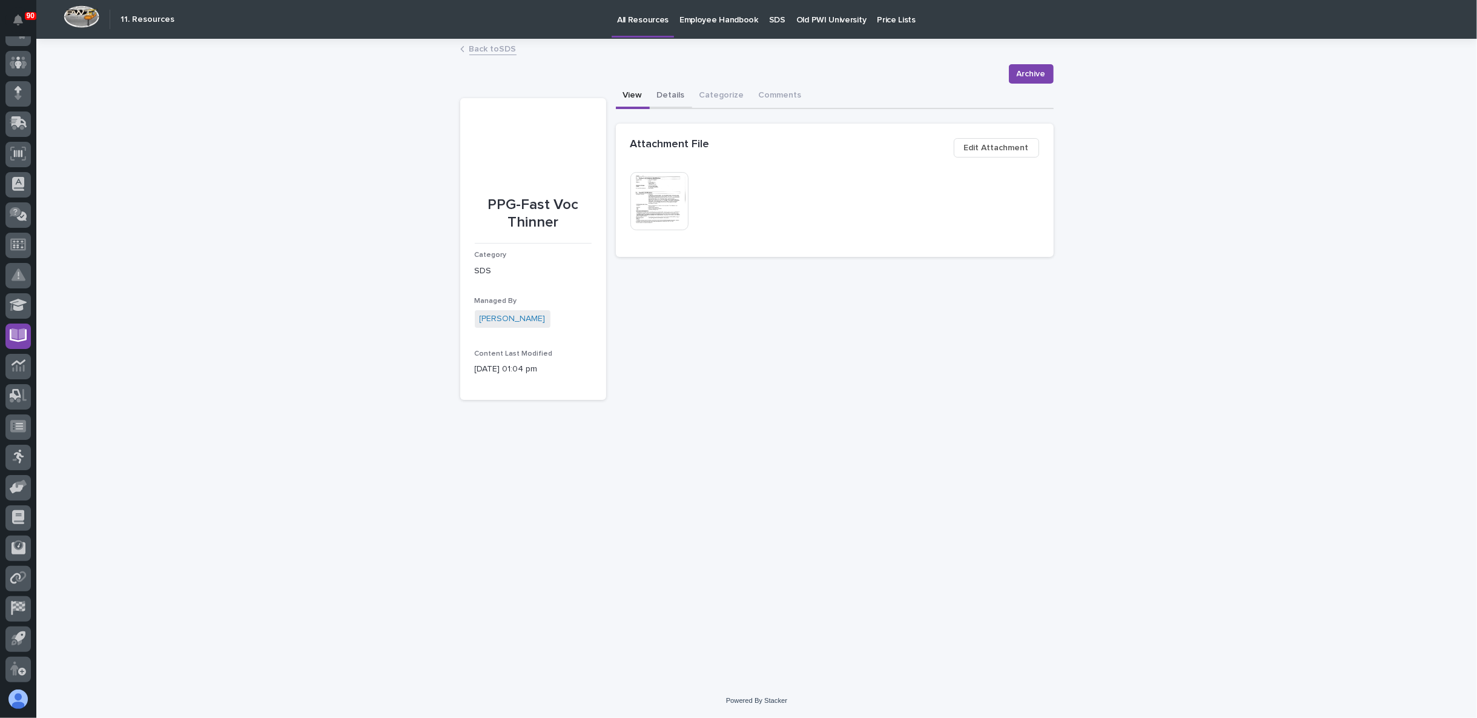
click at [677, 93] on button "Details" at bounding box center [671, 96] width 42 height 25
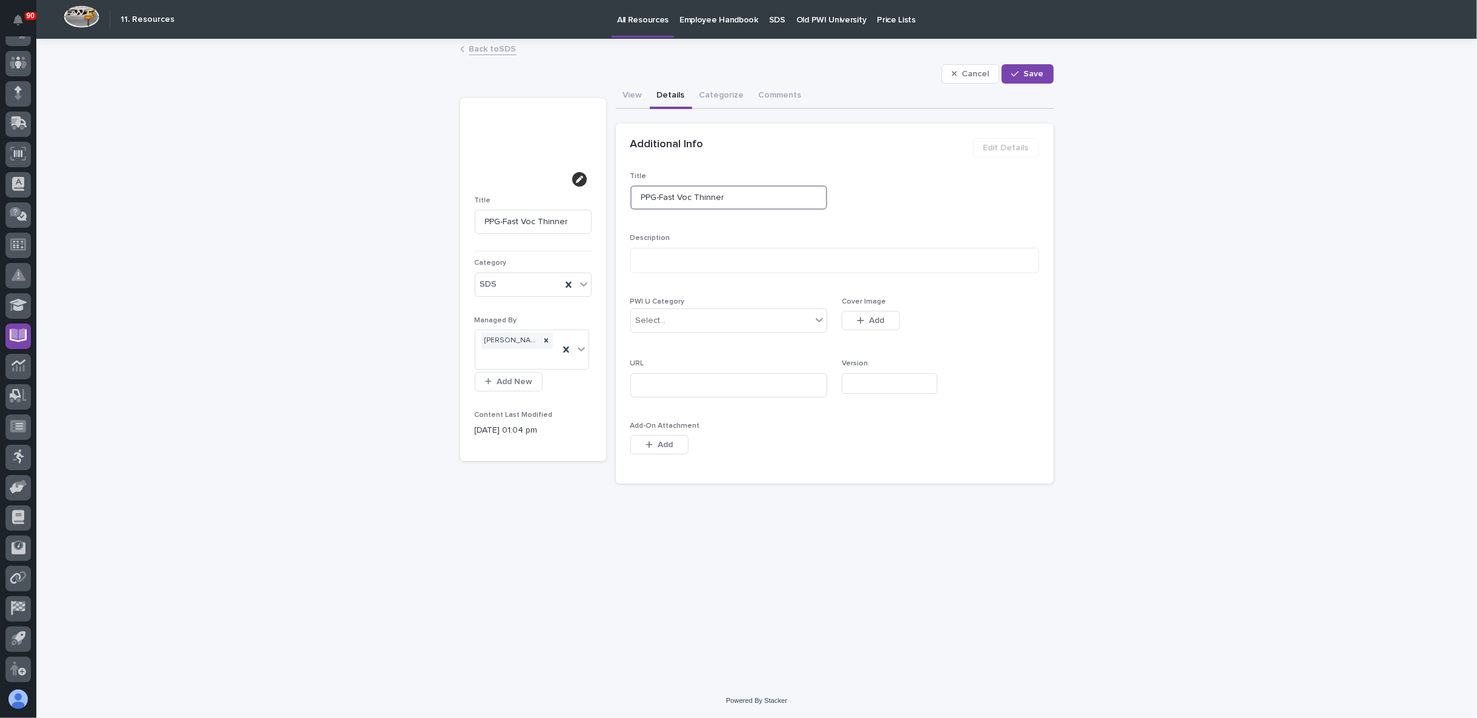
click at [726, 198] on input "PPG-Fast Voc Thinner" at bounding box center [729, 197] width 197 height 24
type input "PPG-Fast Voc Thinner"
type input "PPG-Fast Voc Thinner 9"
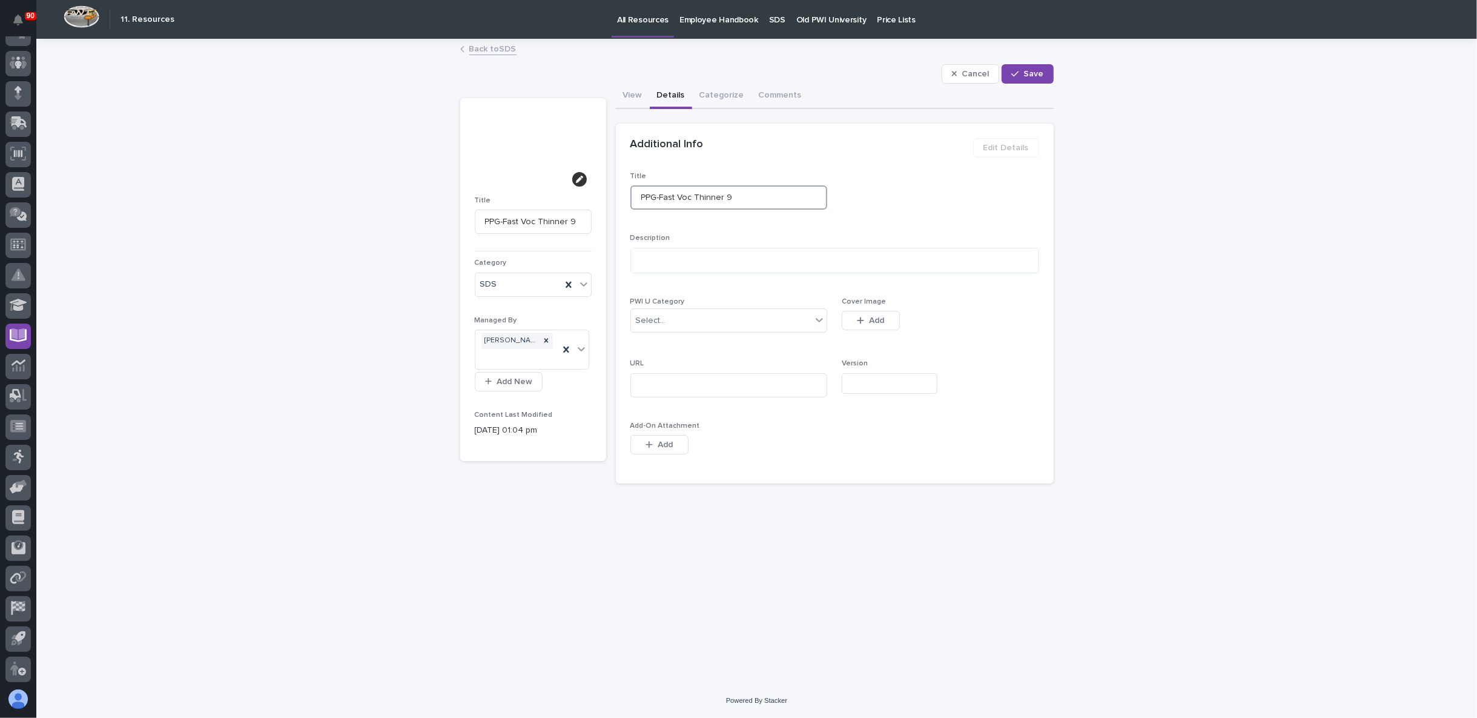
type input "PPG-Fast Voc Thinner 97"
type input "PPG-Fast Voc Thinner 97-"
type input "PPG-Fast Voc Thinner 97-7"
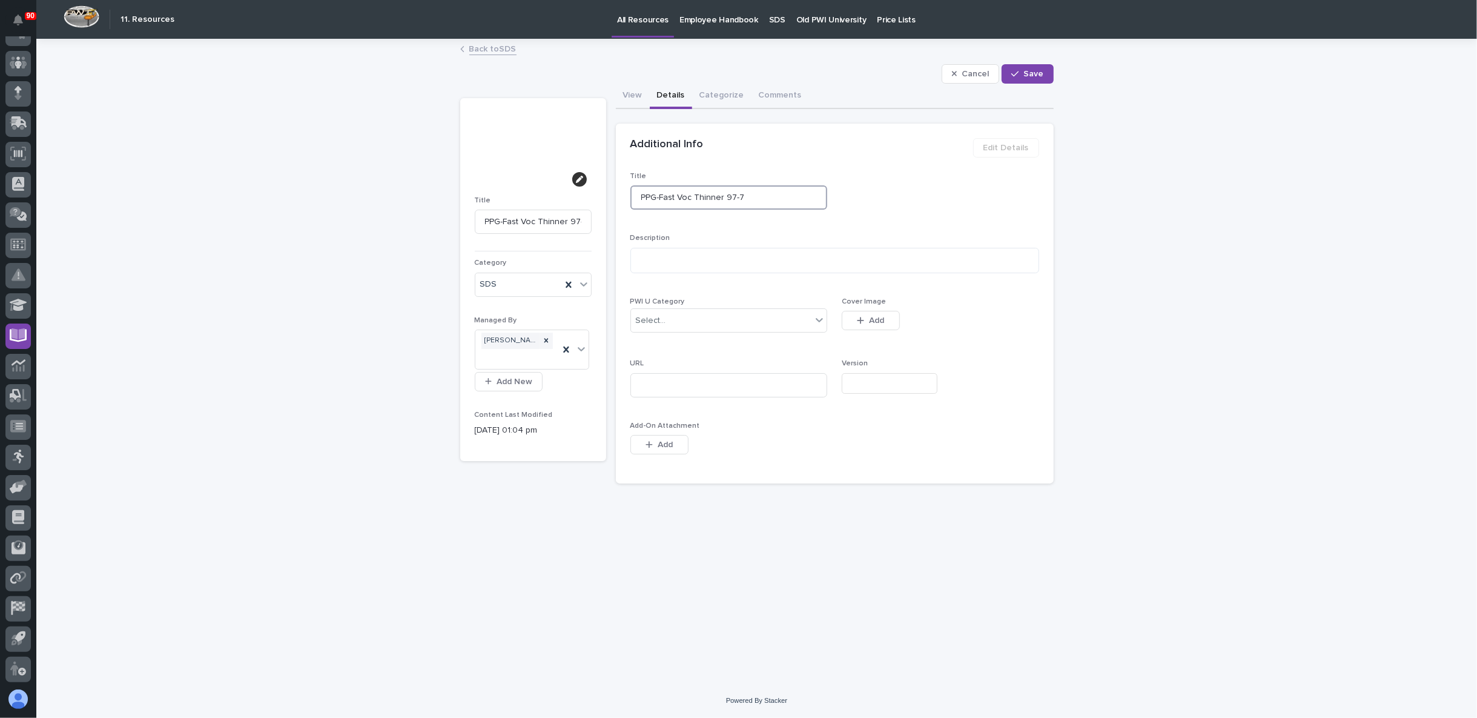
type input "PPG-Fast Voc Thinner 97-7"
type input "PPG-Fast Voc Thinner 97-736"
click at [1023, 73] on div "button" at bounding box center [1018, 74] width 12 height 8
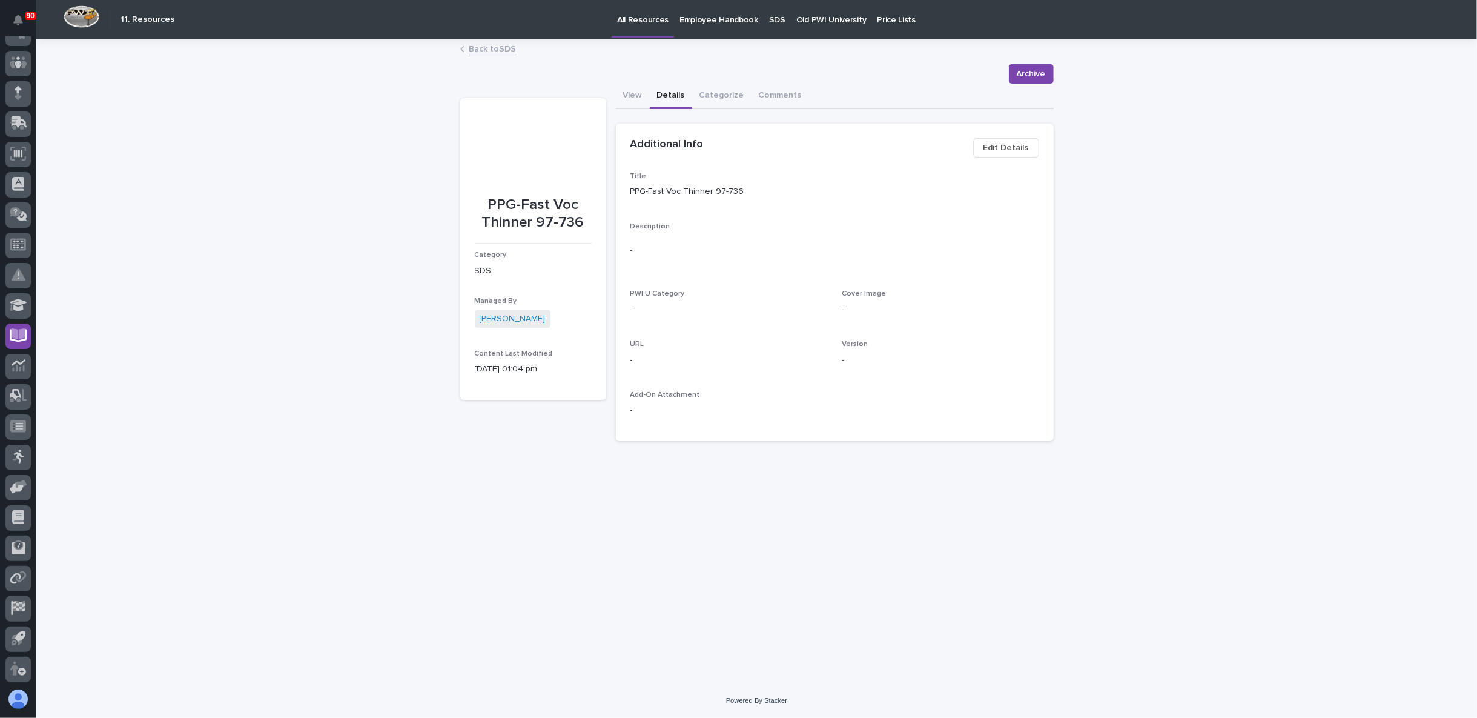
click at [489, 51] on link "Back to SDS" at bounding box center [492, 48] width 47 height 14
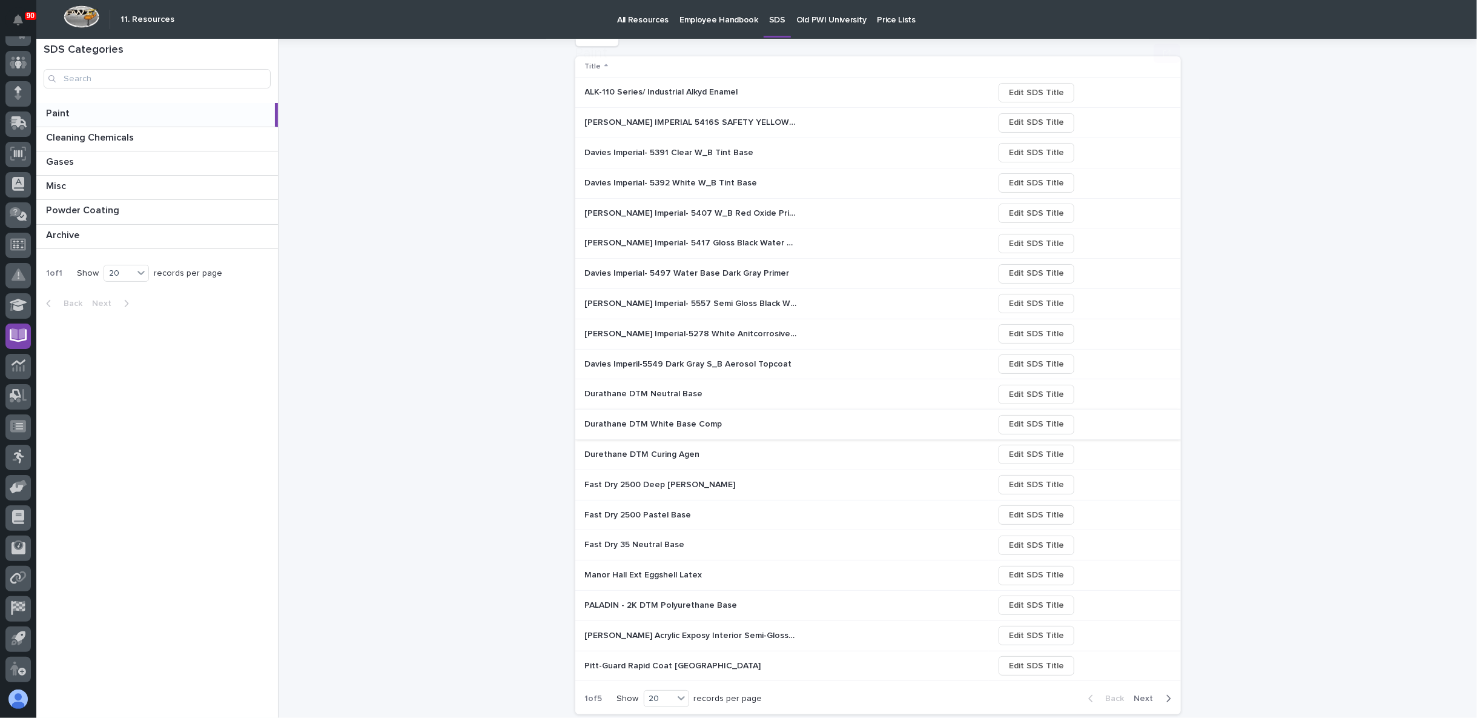
scroll to position [193, 0]
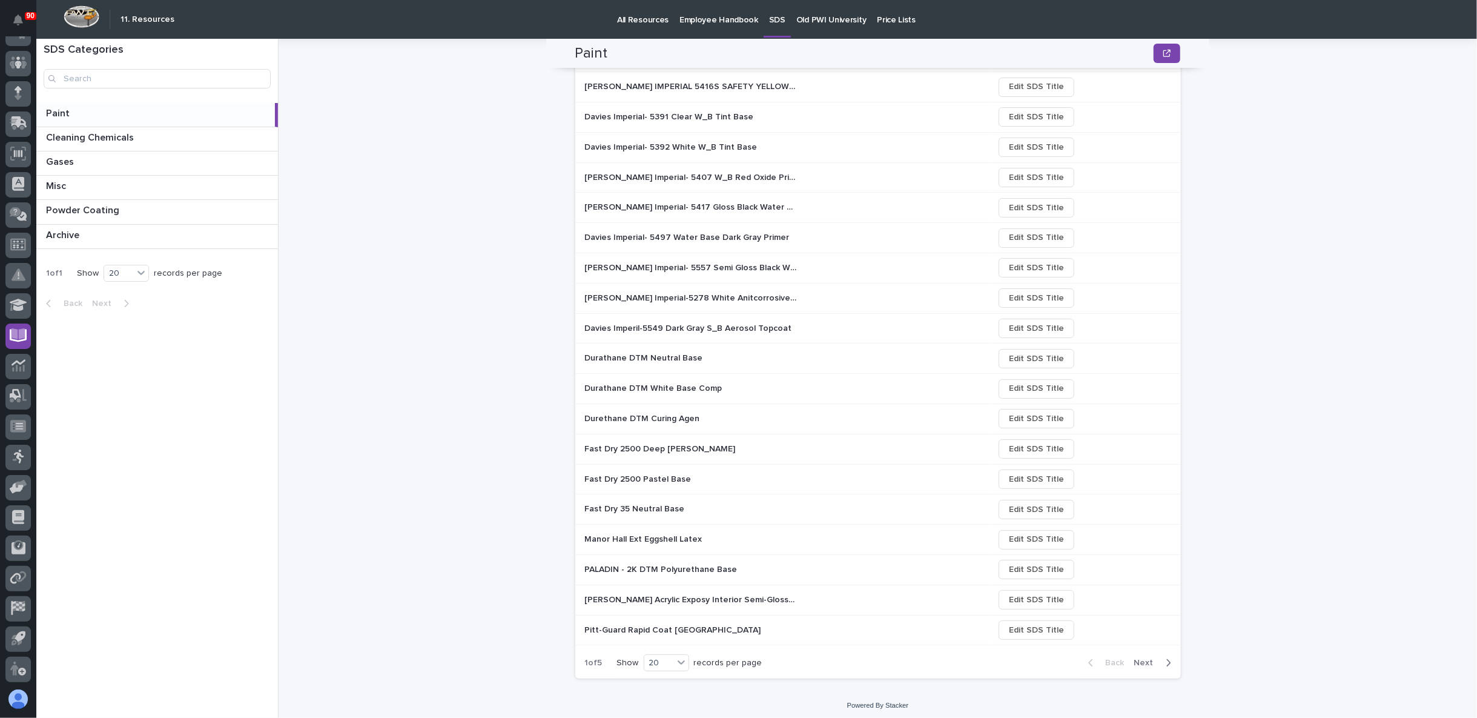
click at [1136, 658] on span "Next" at bounding box center [1148, 662] width 27 height 11
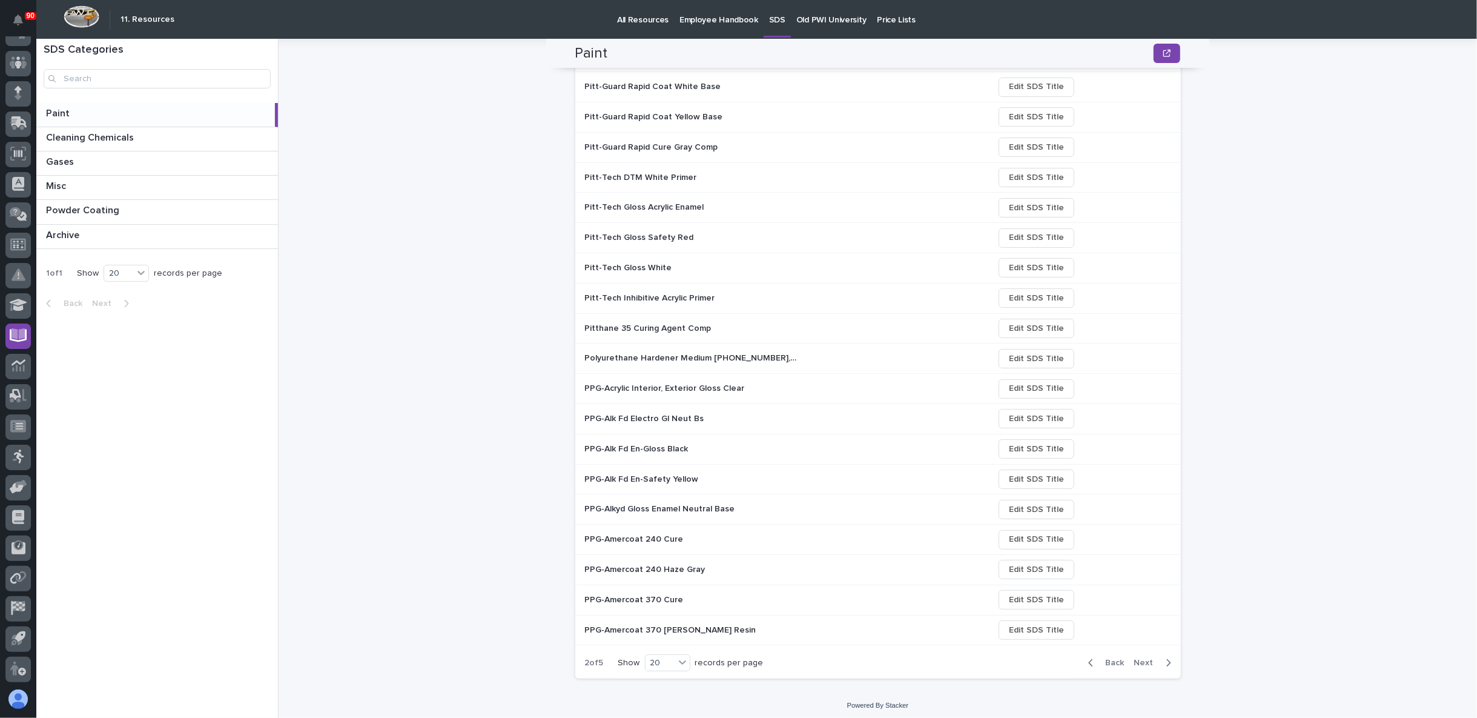
click at [1136, 658] on span "Next" at bounding box center [1148, 662] width 27 height 11
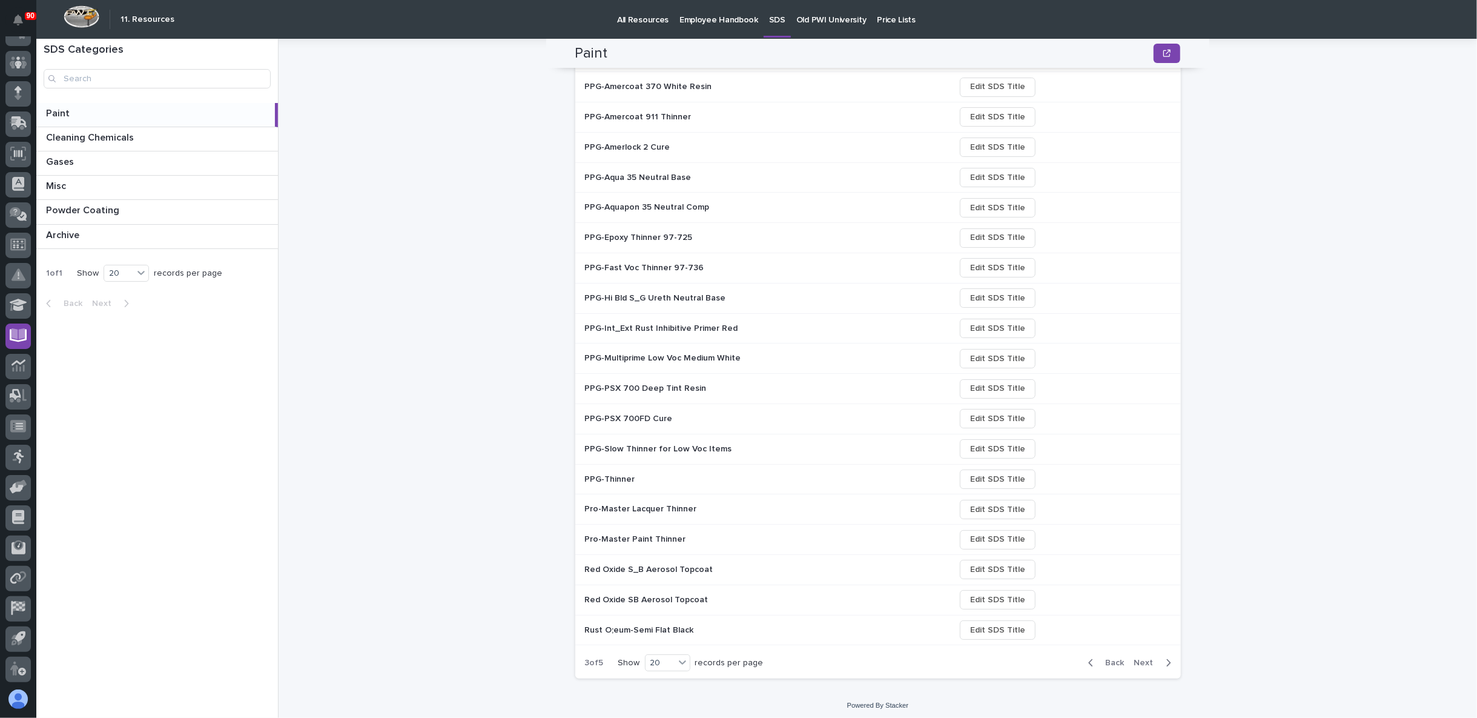
click at [676, 358] on p "PPG-Multiprime Low Voc Medium White" at bounding box center [664, 357] width 159 height 13
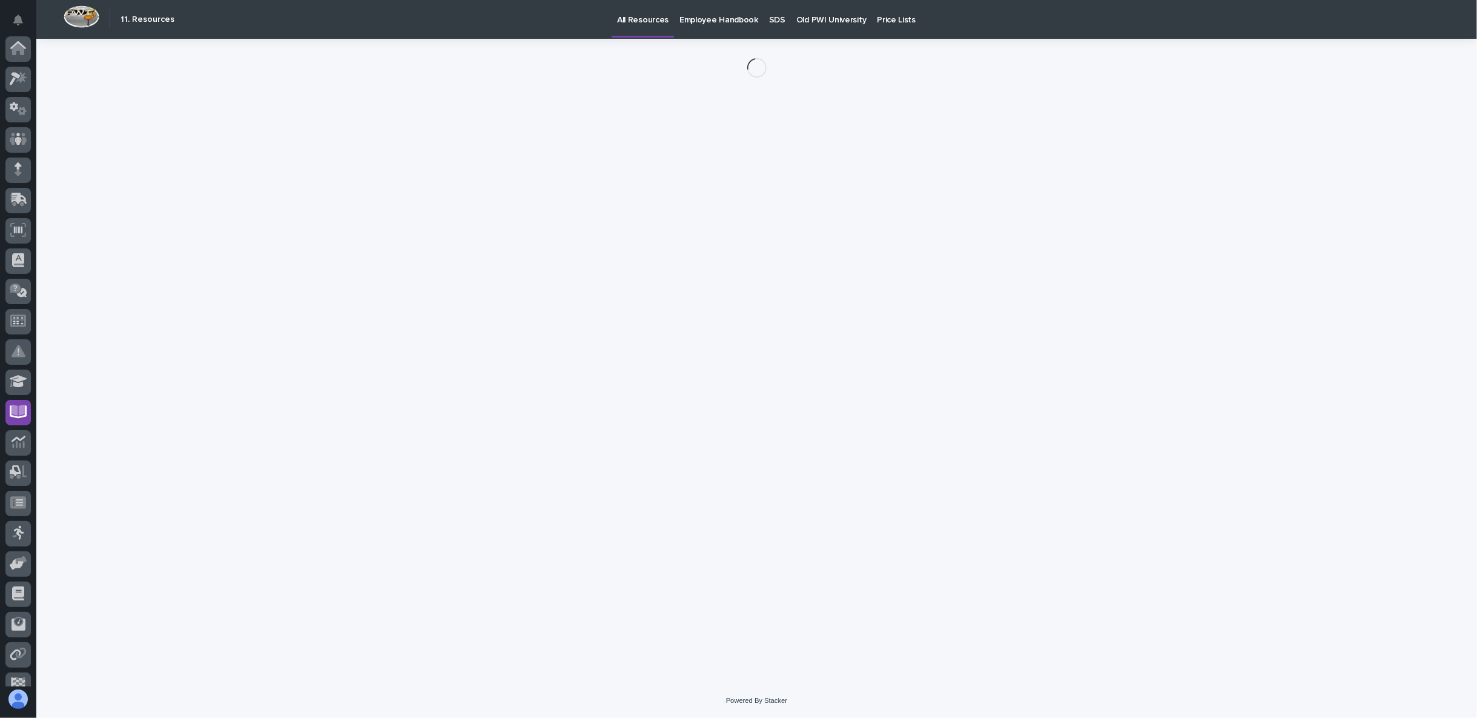
scroll to position [76, 0]
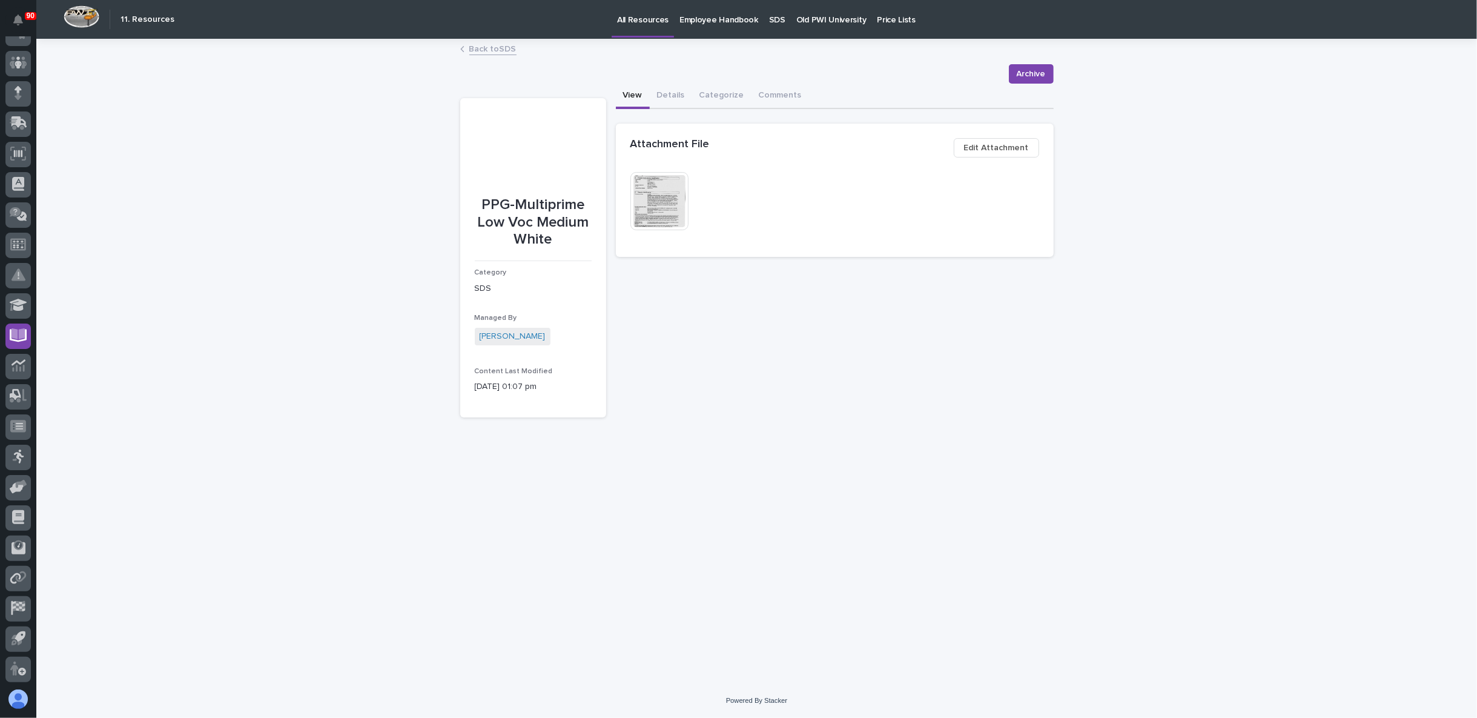
click at [680, 206] on img at bounding box center [660, 201] width 58 height 58
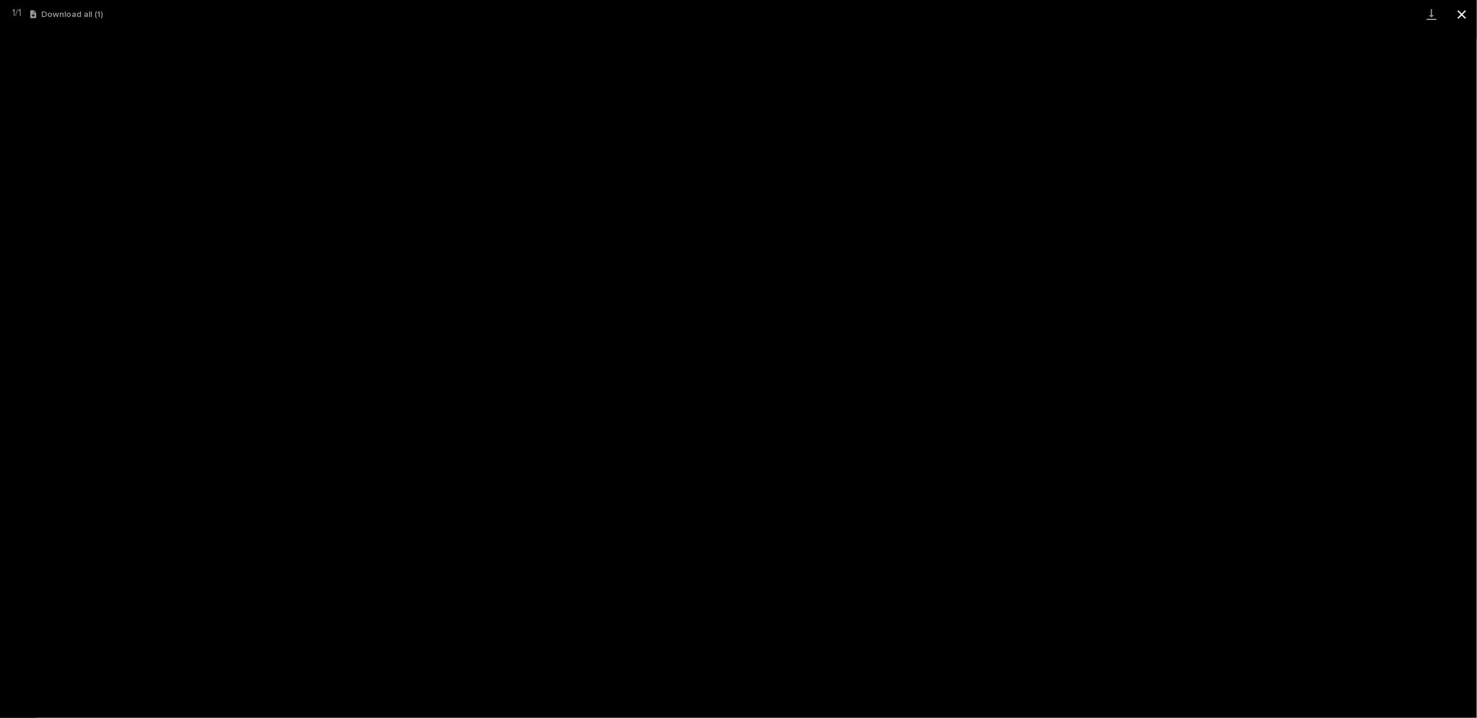
click at [1462, 13] on button "Close gallery" at bounding box center [1462, 14] width 30 height 28
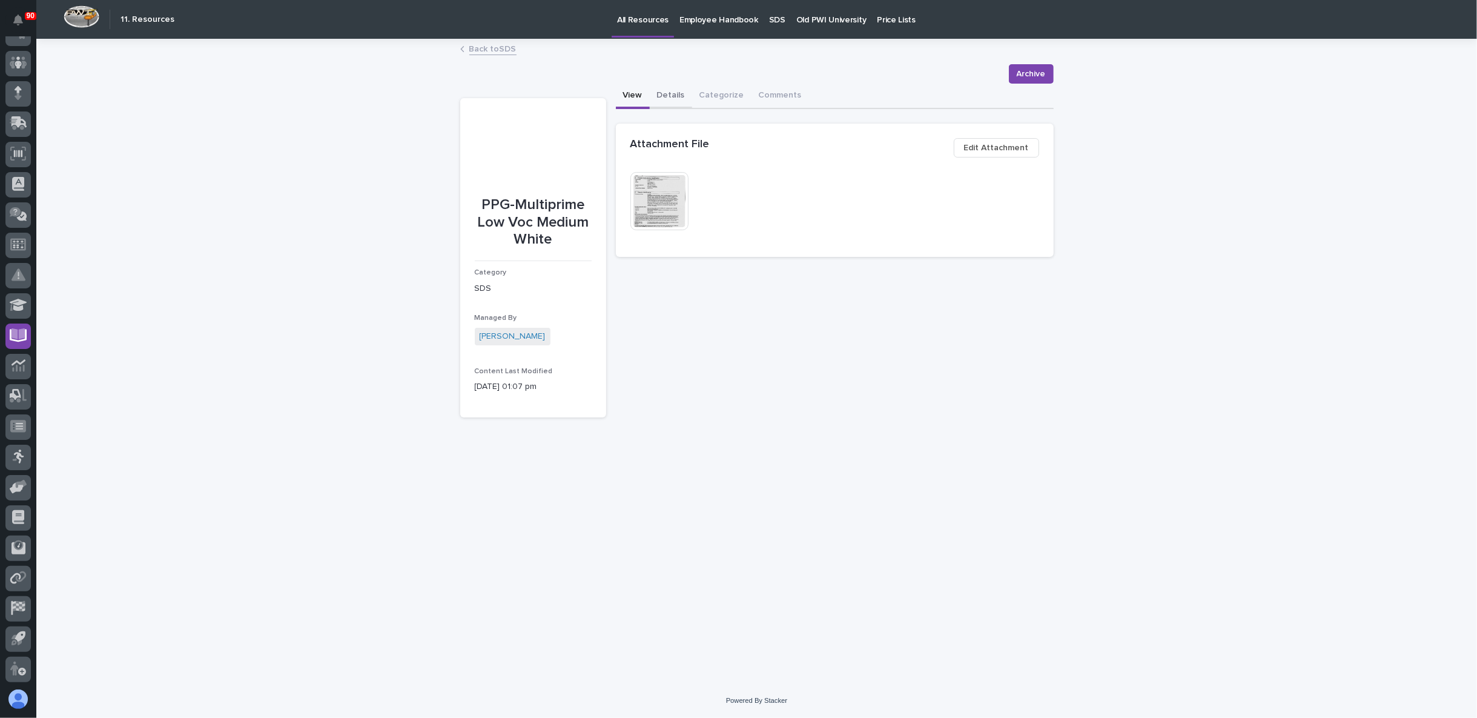
click at [672, 93] on button "Details" at bounding box center [671, 96] width 42 height 25
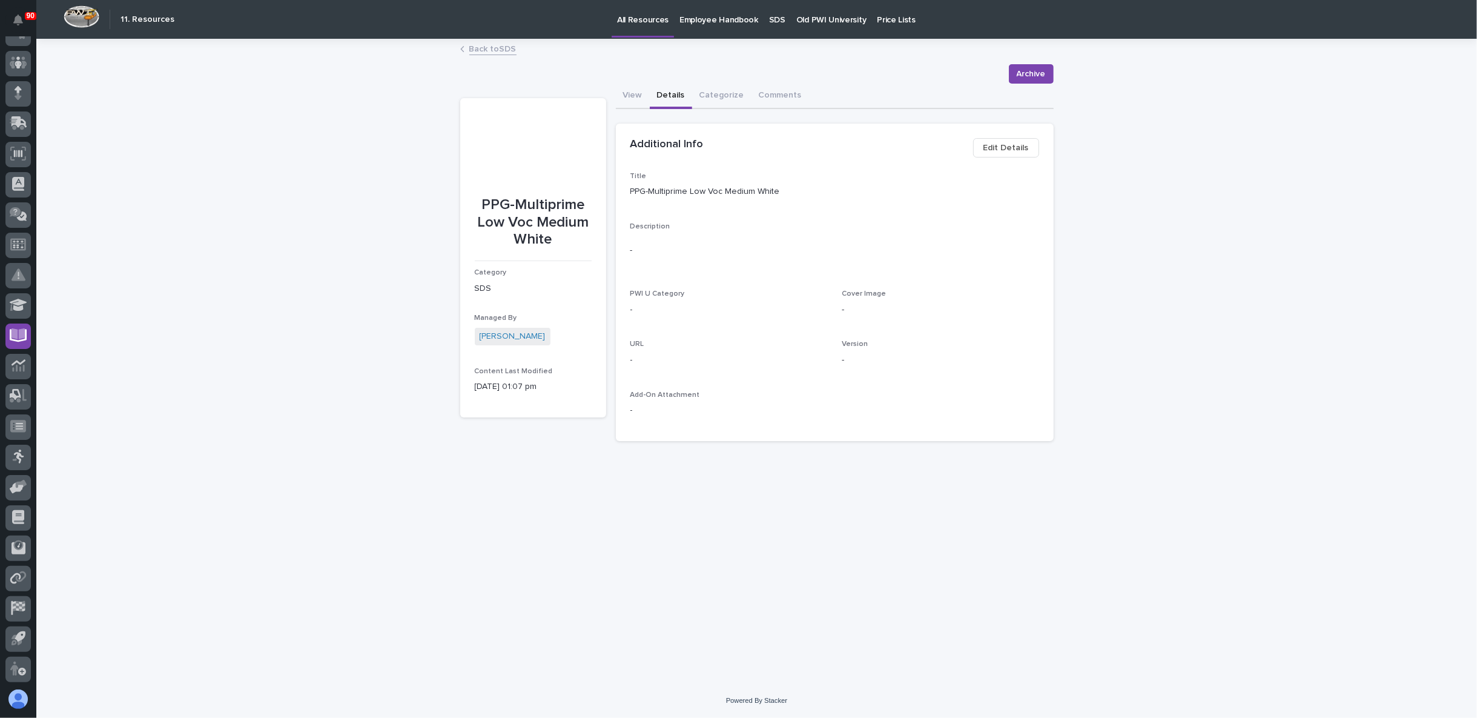
click at [1015, 147] on span "Edit Details" at bounding box center [1006, 148] width 45 height 15
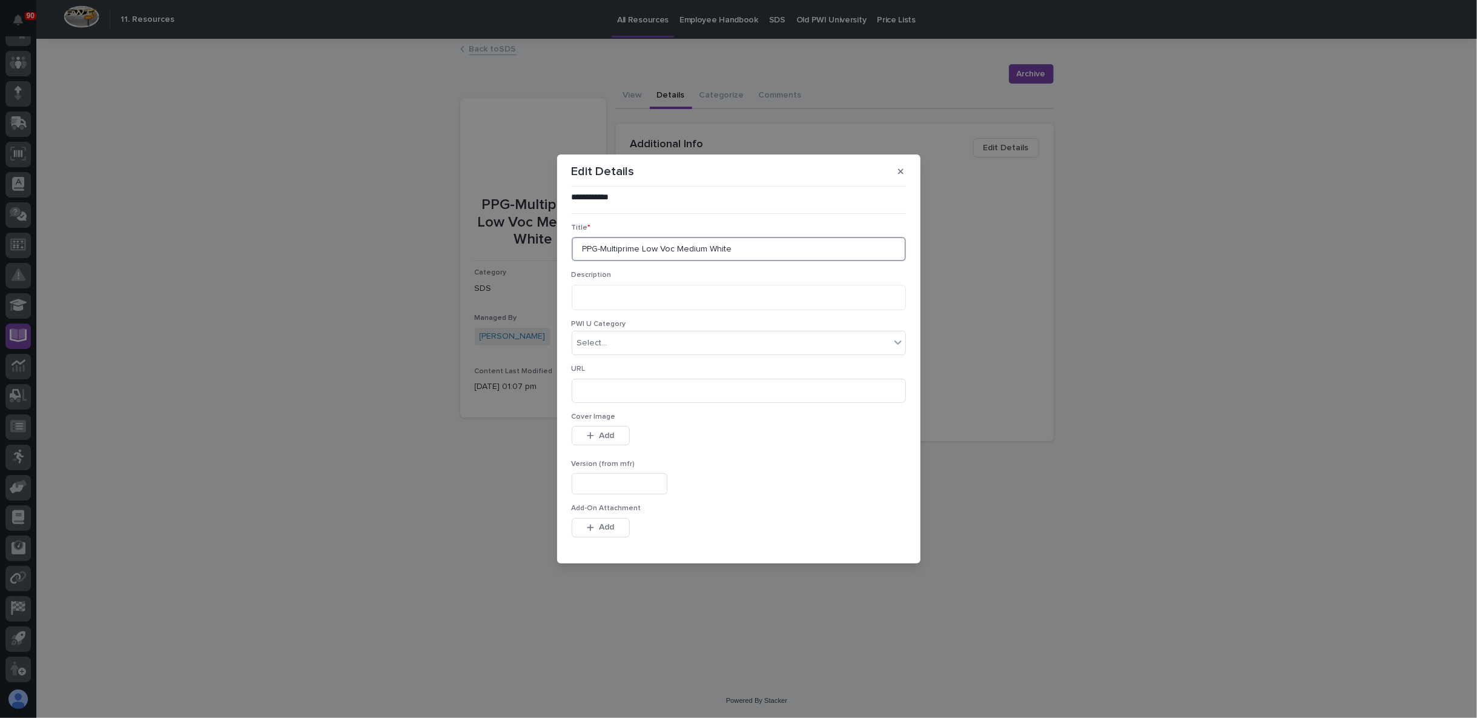
click at [752, 254] on input "PPG-Multiprime Low Voc Medium White" at bounding box center [739, 249] width 334 height 24
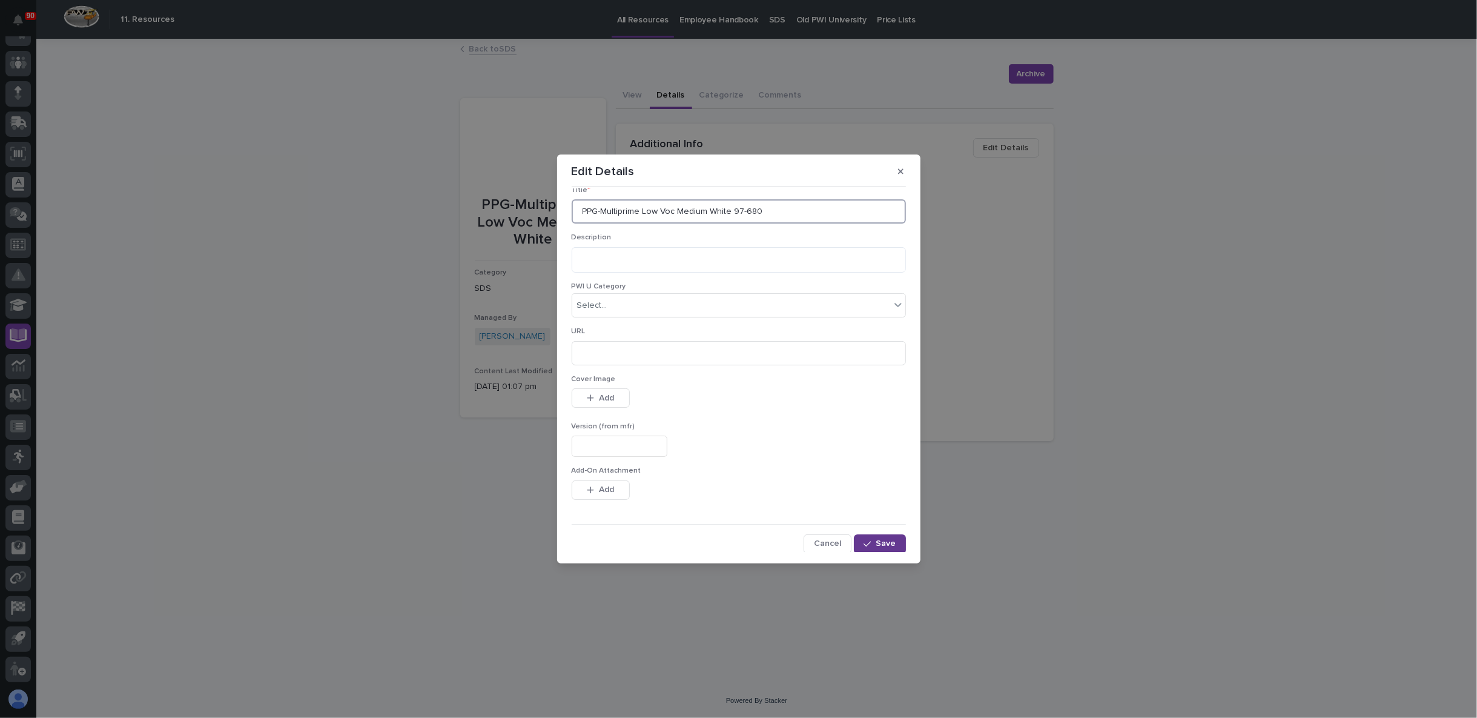
type input "PPG-Multiprime Low Voc Medium White 97-680"
click at [866, 541] on icon "button" at bounding box center [867, 543] width 7 height 5
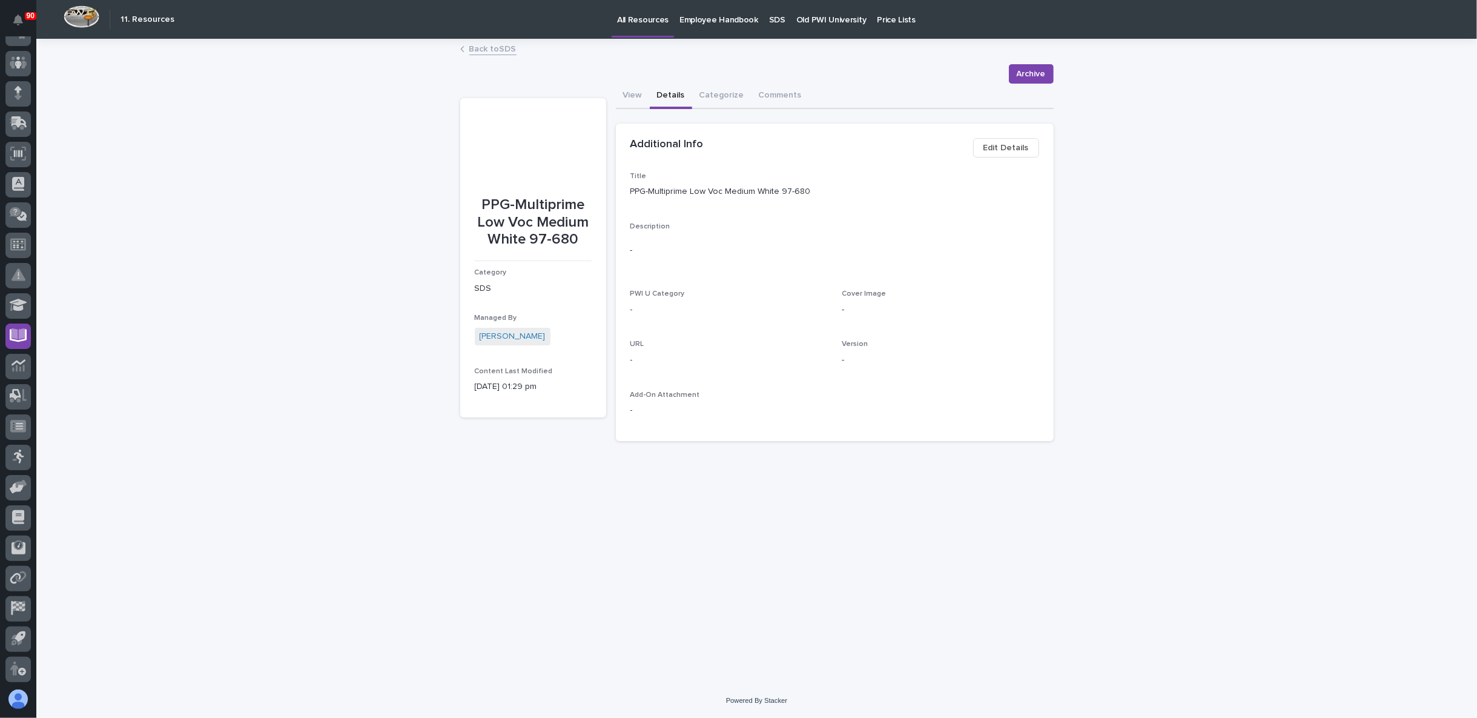
click at [492, 50] on link "Back to SDS" at bounding box center [492, 48] width 47 height 14
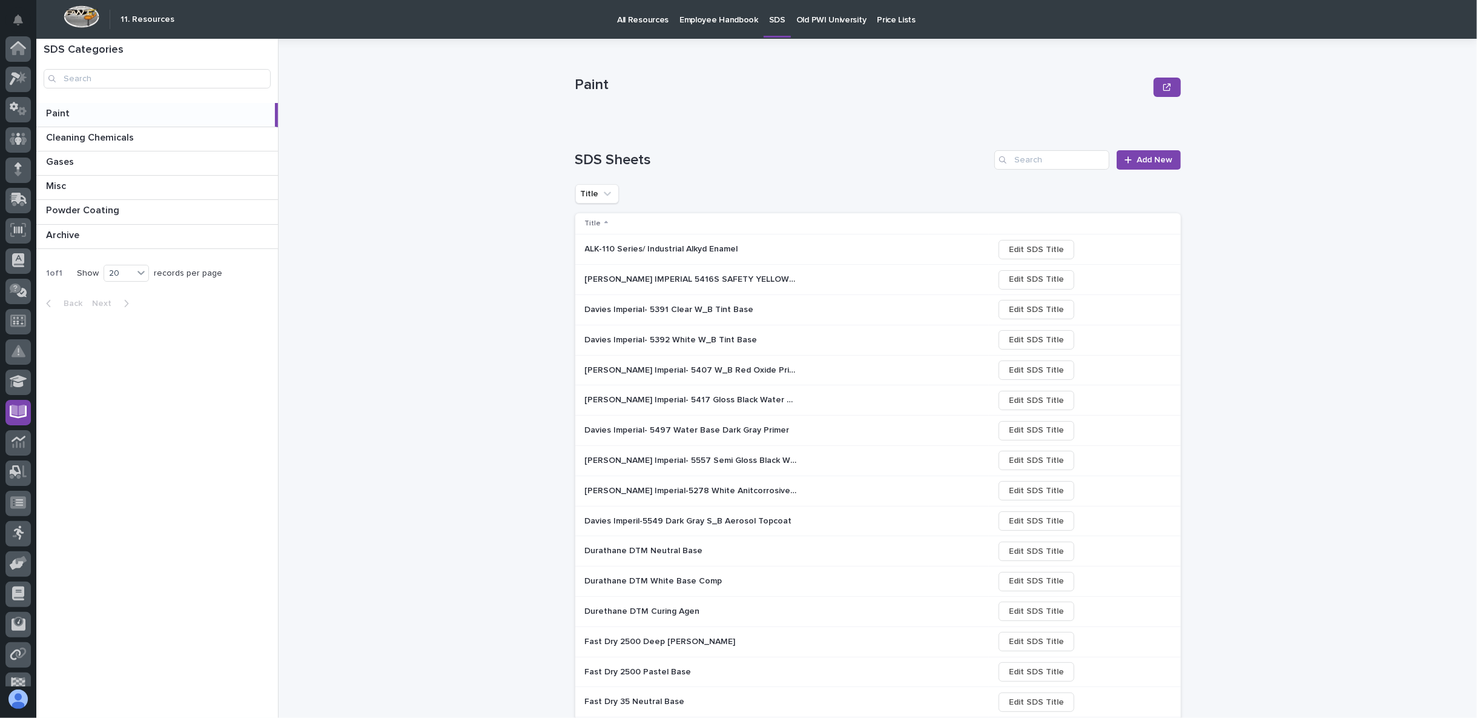
scroll to position [76, 0]
